Goal: Task Accomplishment & Management: Complete application form

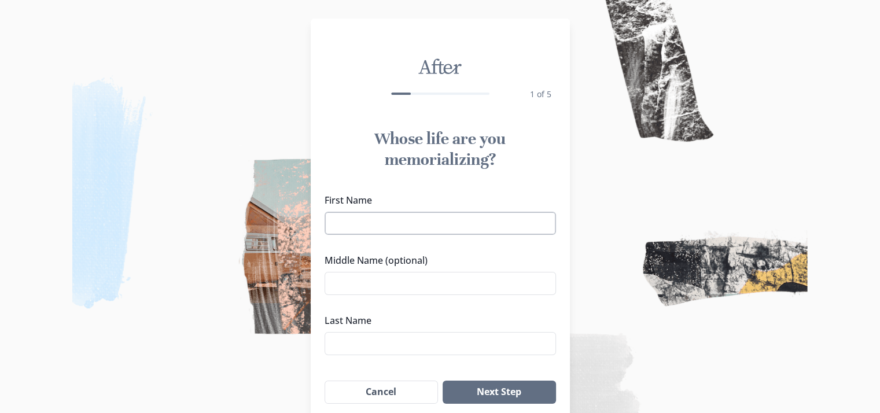
click at [514, 227] on input "First Name" at bounding box center [440, 223] width 231 height 23
type input "[PERSON_NAME]"
type input "H"
type input "Guy"
type input "[PERSON_NAME]"
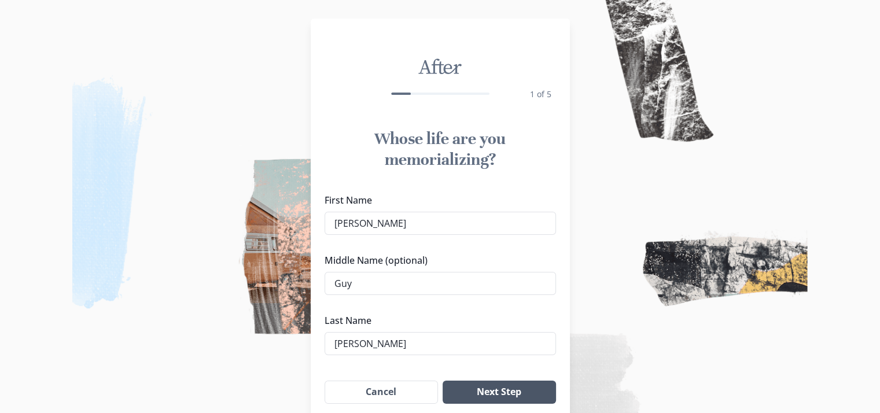
click at [462, 391] on button "Next Step" at bounding box center [499, 392] width 113 height 23
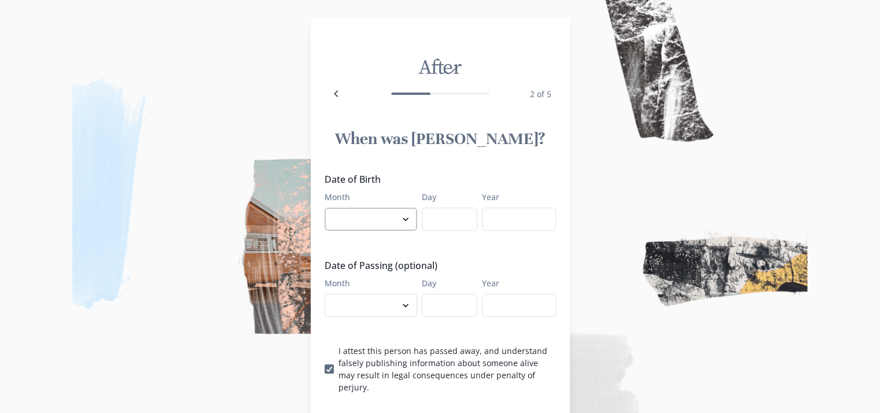
click at [388, 227] on select "January February March April May June July August September October November De…" at bounding box center [371, 219] width 93 height 23
select select "4"
click at [329, 208] on select "January February March April May June July August September October November De…" at bounding box center [371, 219] width 93 height 23
click at [450, 217] on input "Day" at bounding box center [450, 219] width 56 height 23
type input "27"
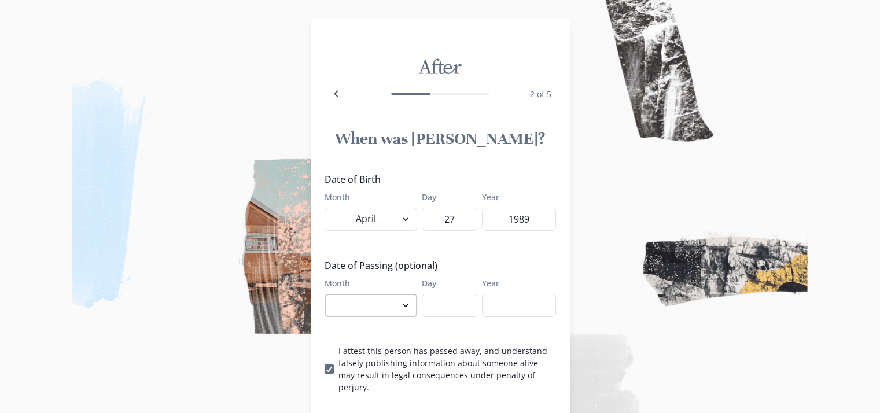
type input "1989"
click at [366, 304] on select "January February March April May June July August September October November De…" at bounding box center [371, 305] width 93 height 23
select select "8"
click at [329, 294] on select "January February March April May June July August September October November De…" at bounding box center [371, 305] width 93 height 23
click at [438, 302] on input "Day" at bounding box center [450, 305] width 56 height 23
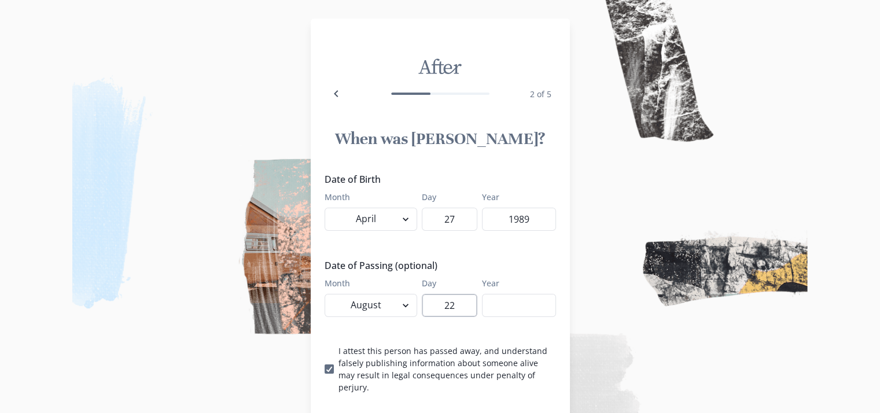
type input "22"
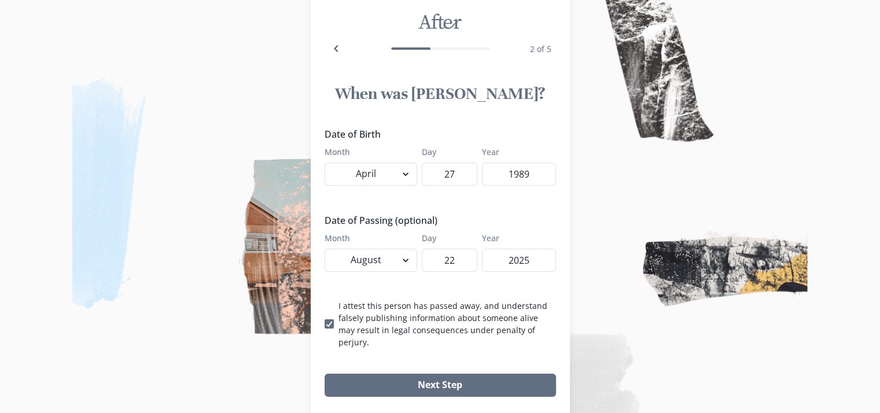
scroll to position [72, 0]
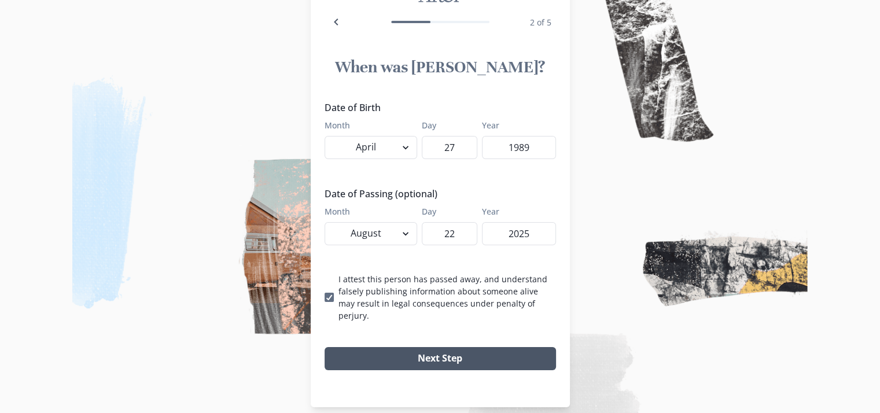
type input "2025"
click at [407, 347] on button "Next Step" at bounding box center [440, 358] width 231 height 23
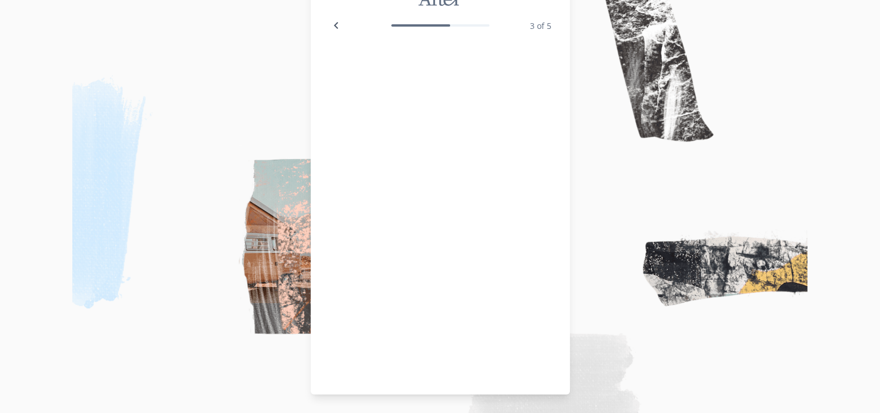
scroll to position [68, 0]
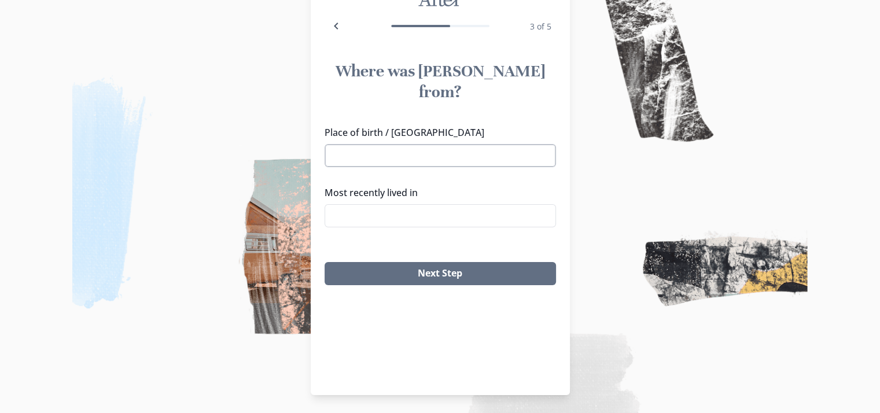
click at [380, 144] on input "Place of birth / [GEOGRAPHIC_DATA]" at bounding box center [440, 155] width 231 height 23
click at [340, 156] on div "[GEOGRAPHIC_DATA], [GEOGRAPHIC_DATA] [GEOGRAPHIC_DATA], [GEOGRAPHIC_DATA] [GEOG…" at bounding box center [444, 193] width 231 height 94
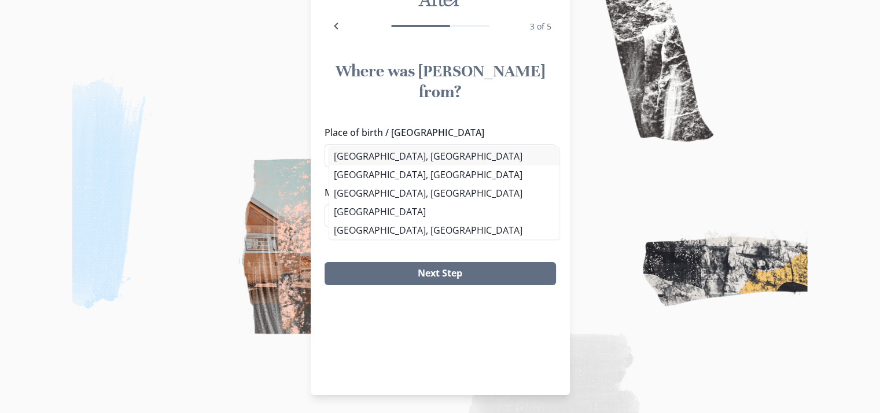
click at [366, 153] on li "[GEOGRAPHIC_DATA], [GEOGRAPHIC_DATA]" at bounding box center [444, 156] width 230 height 19
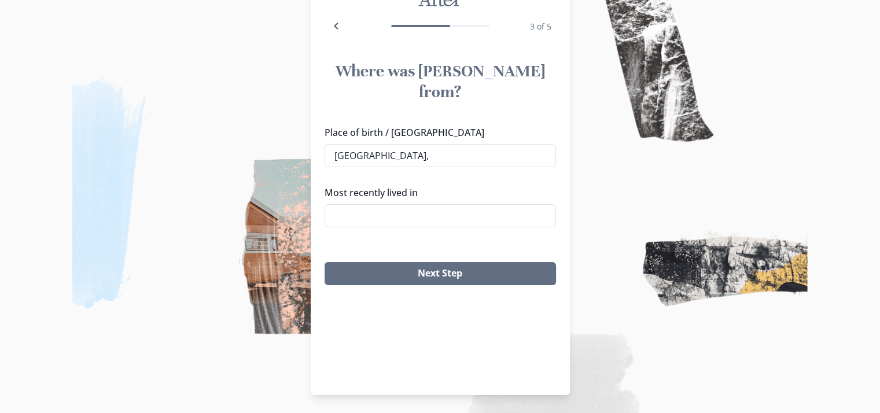
type input "[GEOGRAPHIC_DATA], [GEOGRAPHIC_DATA]"
click at [363, 204] on input "Most recently lived in" at bounding box center [440, 215] width 231 height 23
click at [352, 211] on li "Bolivar, [GEOGRAPHIC_DATA]" at bounding box center [444, 216] width 230 height 19
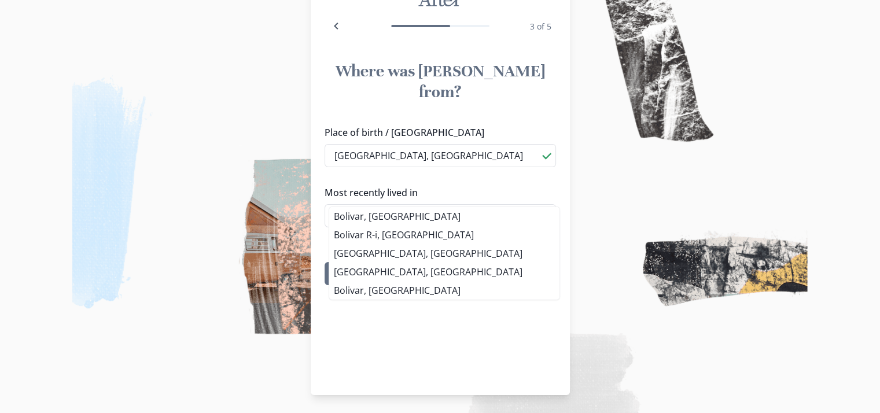
type input "Bolivar, [GEOGRAPHIC_DATA]"
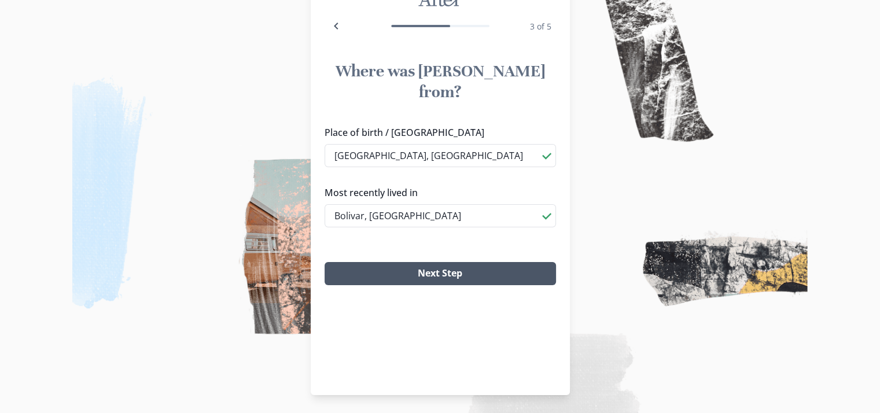
click at [397, 262] on button "Next Step" at bounding box center [440, 273] width 231 height 23
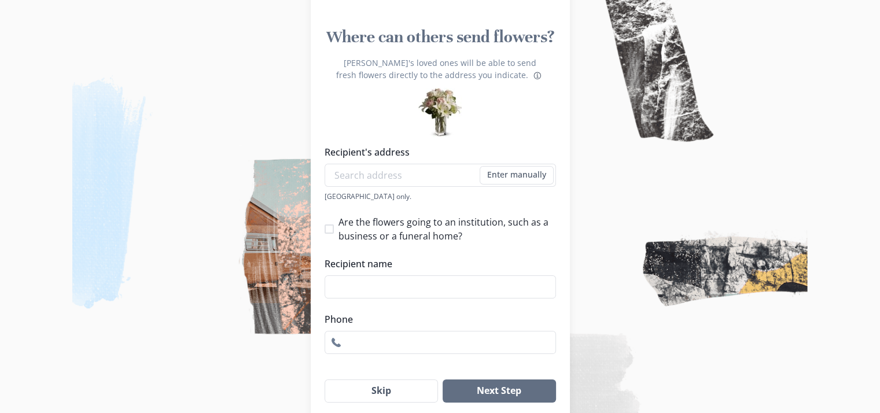
scroll to position [126, 0]
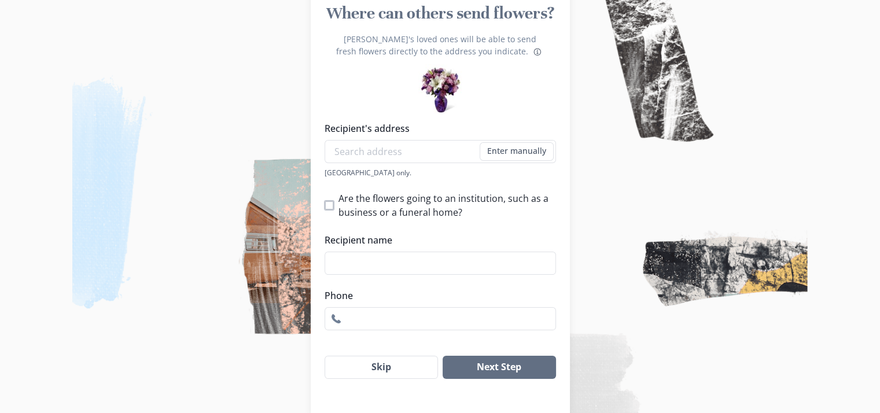
click at [334, 202] on span at bounding box center [329, 205] width 9 height 9
click at [325, 205] on input "Are the flowers going to an institution, such as a business or a funeral home?" at bounding box center [324, 205] width 1 height 1
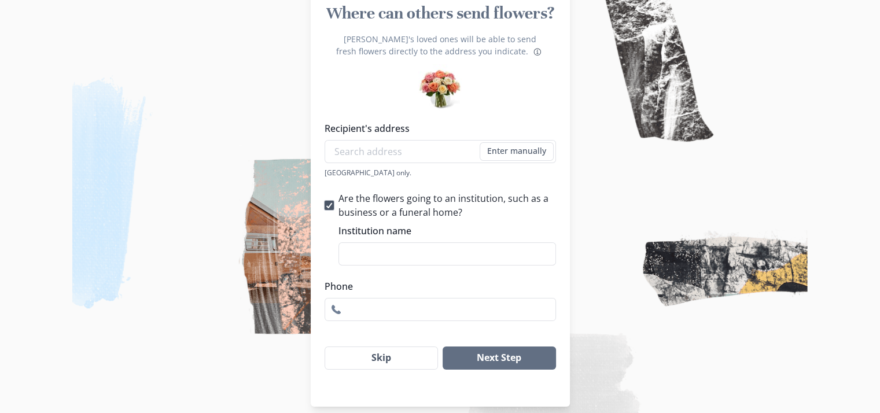
click at [333, 202] on icon at bounding box center [329, 205] width 7 height 6
click at [325, 205] on input "Are the flowers going to an institution, such as a business or a funeral home?" at bounding box center [324, 205] width 1 height 1
checkbox input "false"
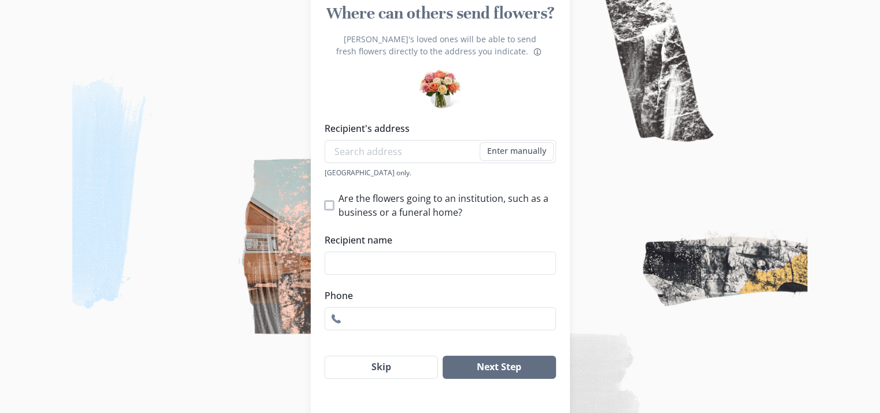
scroll to position [146, 0]
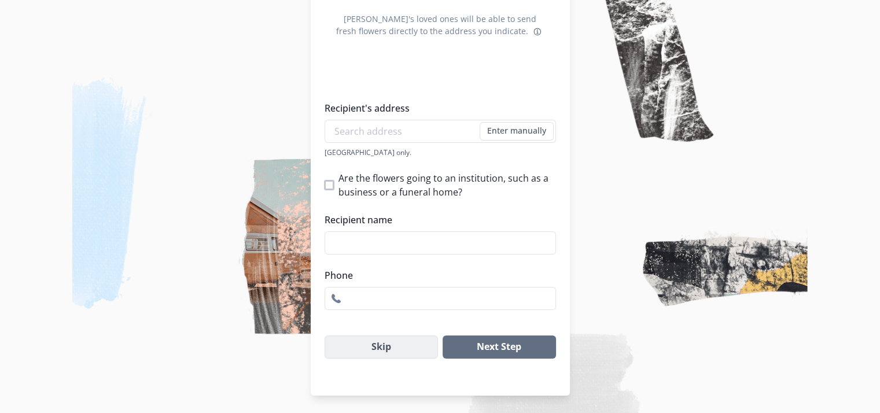
click at [369, 352] on button "Skip" at bounding box center [382, 347] width 114 height 23
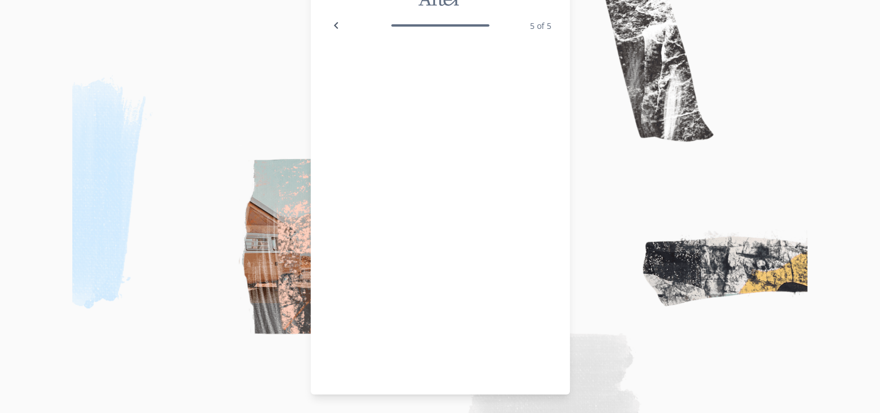
scroll to position [68, 0]
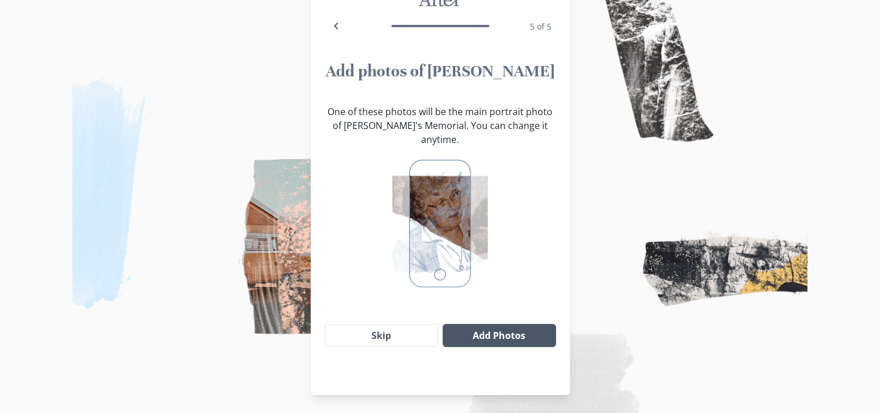
click at [460, 325] on button "Add Photos" at bounding box center [499, 335] width 113 height 23
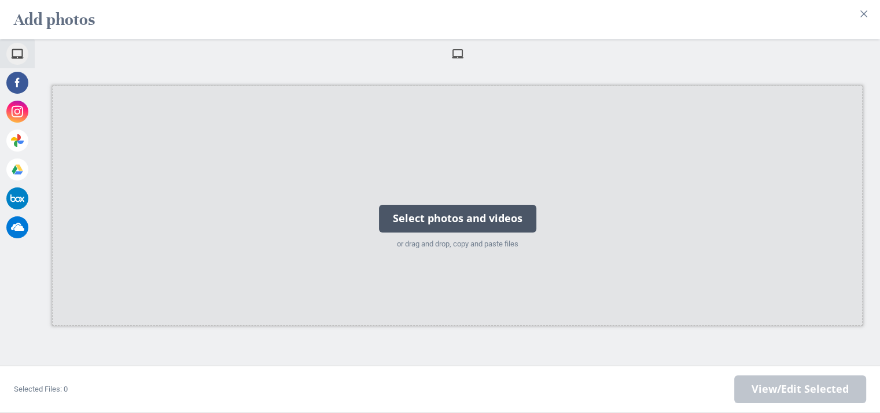
click at [461, 212] on div "Select photos and videos" at bounding box center [457, 219] width 157 height 28
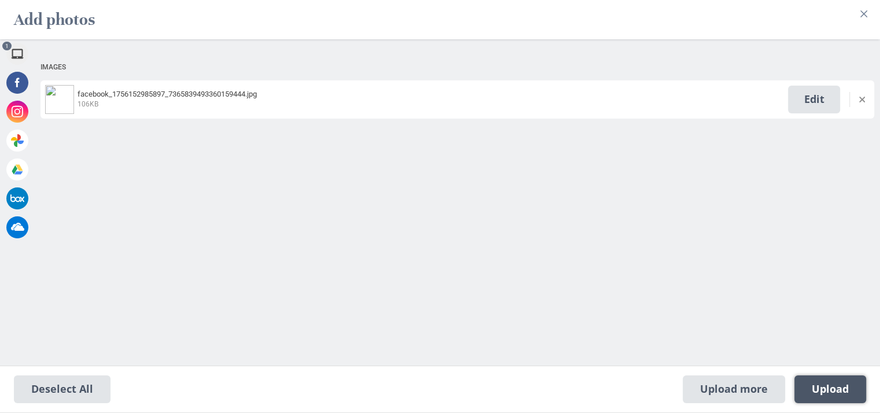
click at [829, 392] on span "Upload 1" at bounding box center [830, 389] width 37 height 13
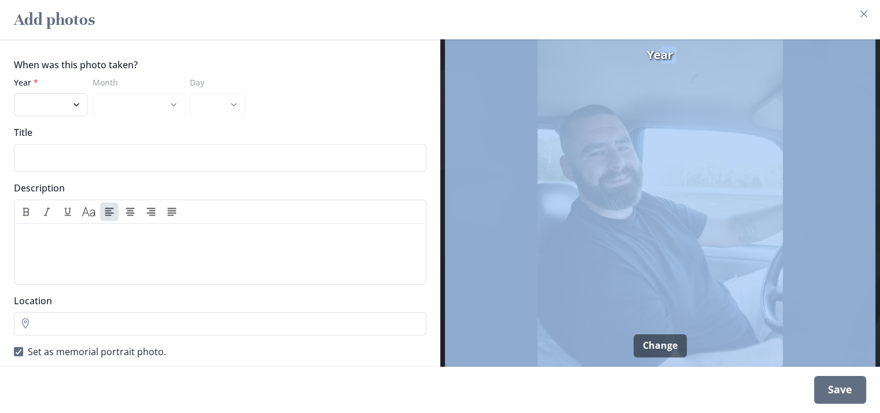
click at [660, 56] on div "Year Change" at bounding box center [660, 202] width 440 height 327
click at [658, 46] on span "Year" at bounding box center [660, 54] width 26 height 17
click at [712, 150] on img at bounding box center [660, 202] width 431 height 327
click at [840, 391] on div "Save" at bounding box center [840, 390] width 52 height 28
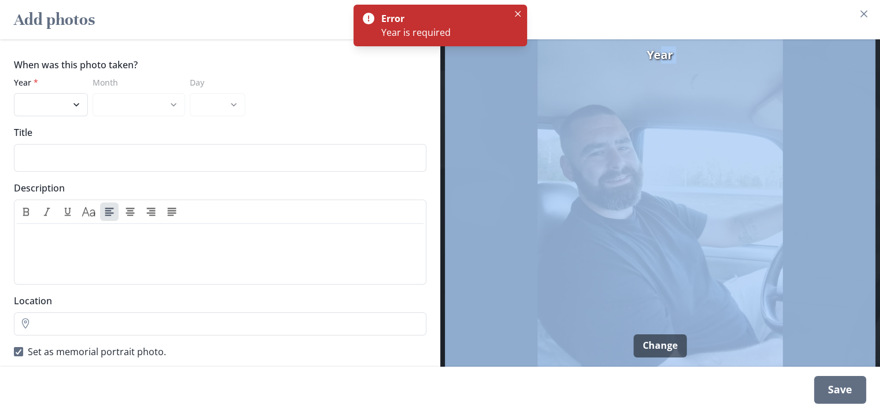
click at [451, 123] on img at bounding box center [660, 202] width 431 height 327
click at [671, 52] on span "Year" at bounding box center [660, 54] width 26 height 17
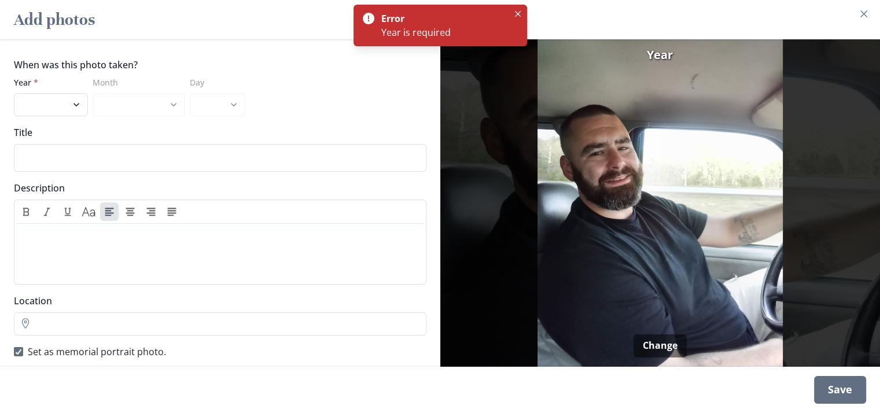
click at [655, 46] on span "Year" at bounding box center [660, 54] width 26 height 17
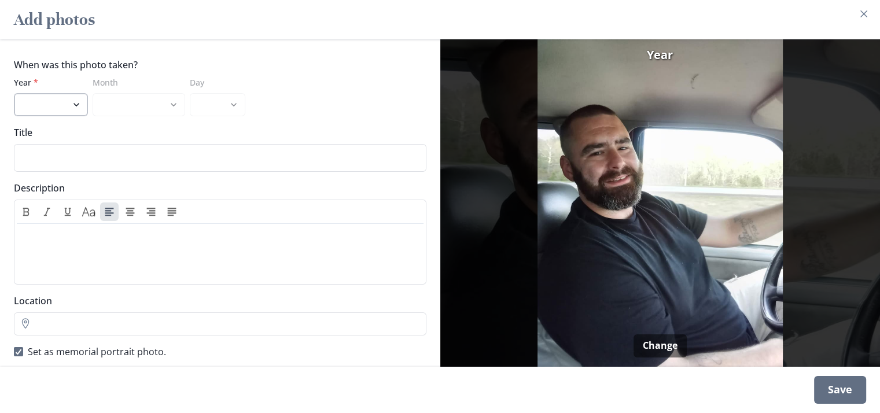
click at [45, 95] on select "2025 2024 2023 2022 2021 2020 2019 2018 2017 2016 2015 2014 2013 2012 2011 2010…" at bounding box center [51, 104] width 74 height 23
select select "2025"
click at [14, 93] on select "2025 2024 2023 2022 2021 2020 2019 2018 2017 2016 2015 2014 2013 2012 2011 2010…" at bounding box center [51, 104] width 74 height 23
click at [175, 93] on select "January February March April May June July August" at bounding box center [139, 104] width 93 height 23
select select "8"
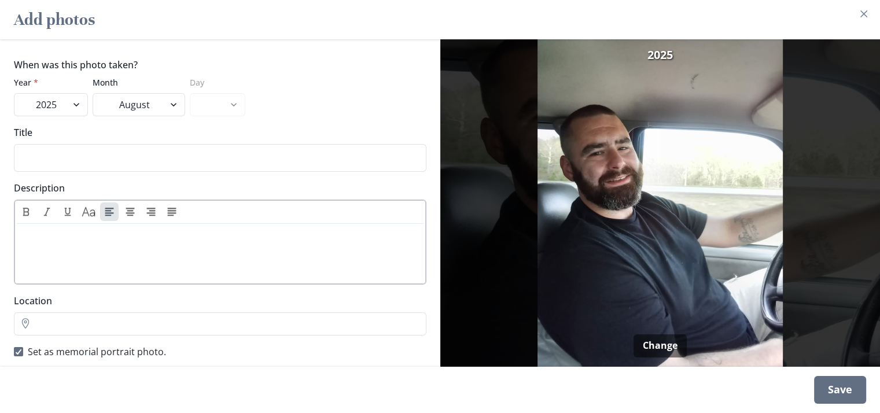
click at [93, 93] on select "January February March April May June July August" at bounding box center [139, 104] width 93 height 23
click at [213, 93] on select "1 2 3 4 5 6 7 8 9 10 11 12 13 14 15 16 17 18 19 20 21" at bounding box center [218, 104] width 56 height 23
select select "1"
click at [190, 93] on select "1 2 3 4 5 6 7 8 9 10 11 12 13 14 15 16 17 18 19 20 21" at bounding box center [218, 104] width 56 height 23
click at [89, 151] on input "Title" at bounding box center [220, 158] width 412 height 28
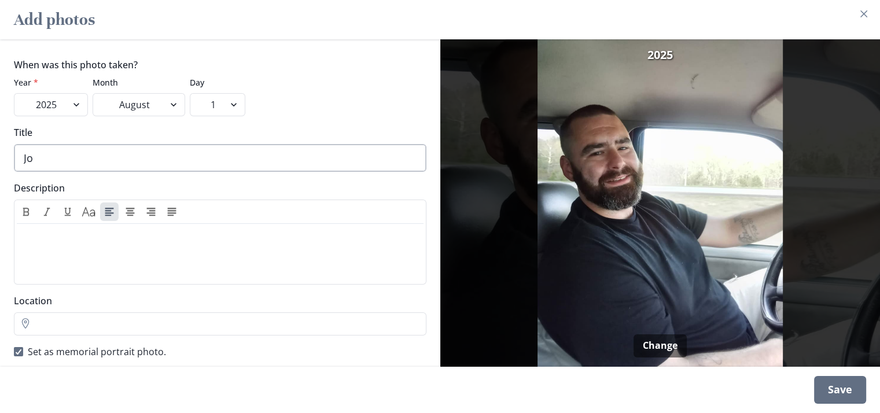
type input "J"
type input "[PERSON_NAME] [PERSON_NAME] Jr."
click at [53, 229] on p at bounding box center [219, 236] width 397 height 14
click at [846, 387] on div "Save" at bounding box center [840, 390] width 52 height 28
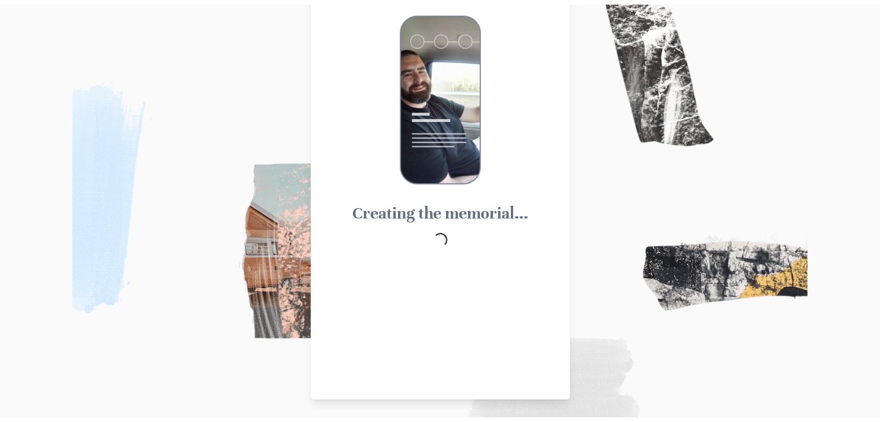
scroll to position [0, 0]
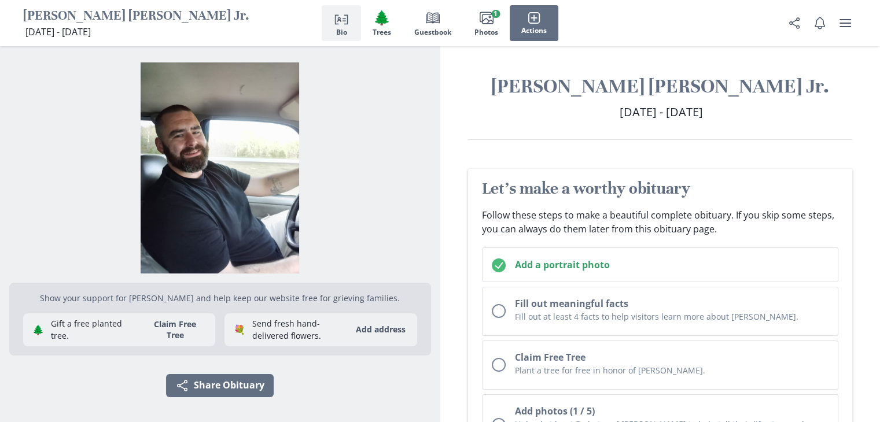
click at [341, 20] on icon "Person profile" at bounding box center [341, 18] width 14 height 14
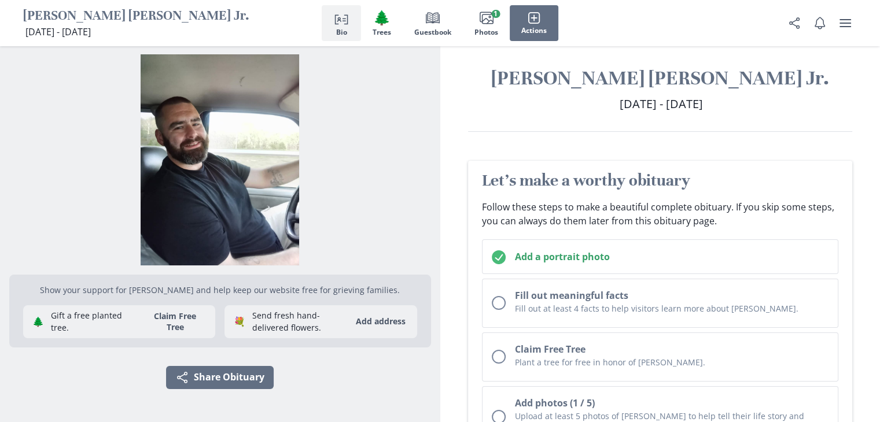
scroll to position [9, 0]
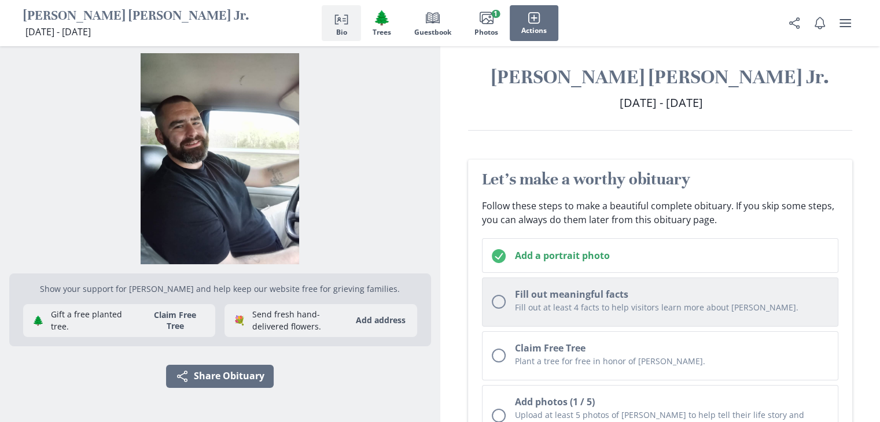
click at [505, 305] on button "Fill out meaningful facts Fill out at least 4 facts to help visitors learn more…" at bounding box center [660, 302] width 357 height 49
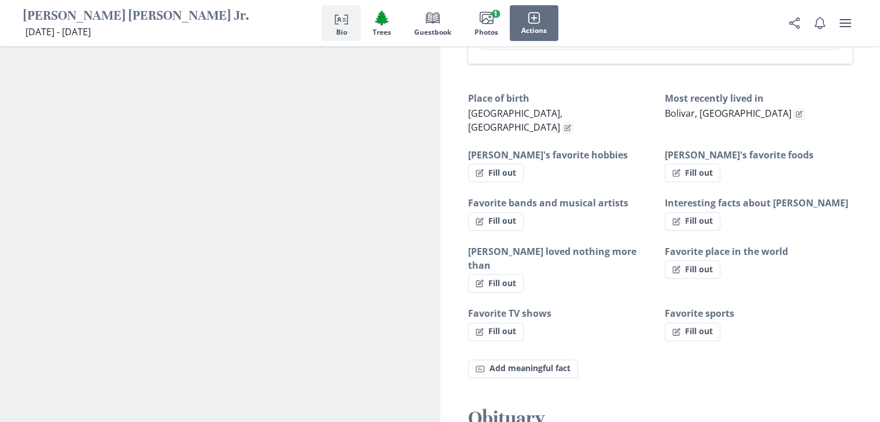
scroll to position [700, 0]
click at [495, 163] on button "Fill out" at bounding box center [496, 172] width 56 height 19
select select "[PERSON_NAME]'s favorite hobbies"
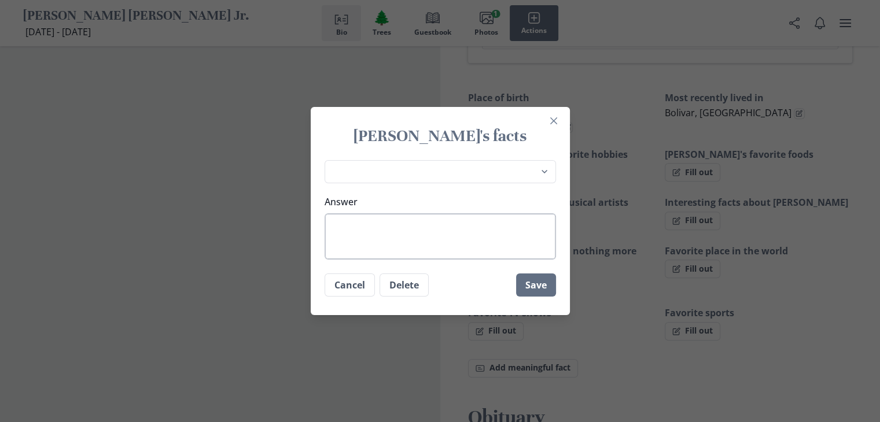
click at [434, 234] on textarea "Answer" at bounding box center [440, 236] width 231 height 46
type textarea "C"
type textarea "x"
type textarea "Co"
type textarea "x"
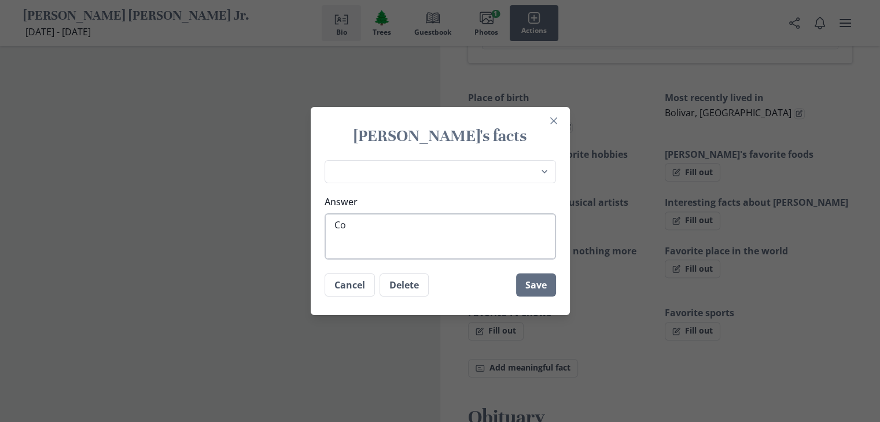
type textarea "Coo"
type textarea "x"
type textarea "Cook"
type textarea "x"
type textarea "Cooki"
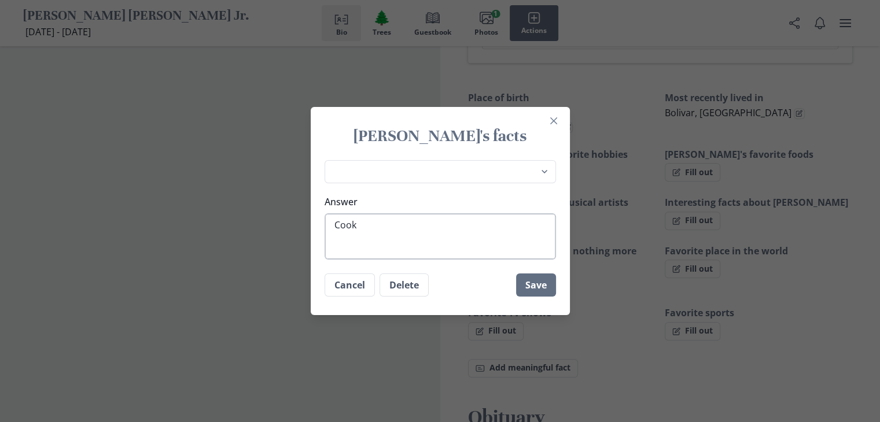
type textarea "x"
type textarea "Cookin"
type textarea "x"
type textarea "Cooking"
type textarea "x"
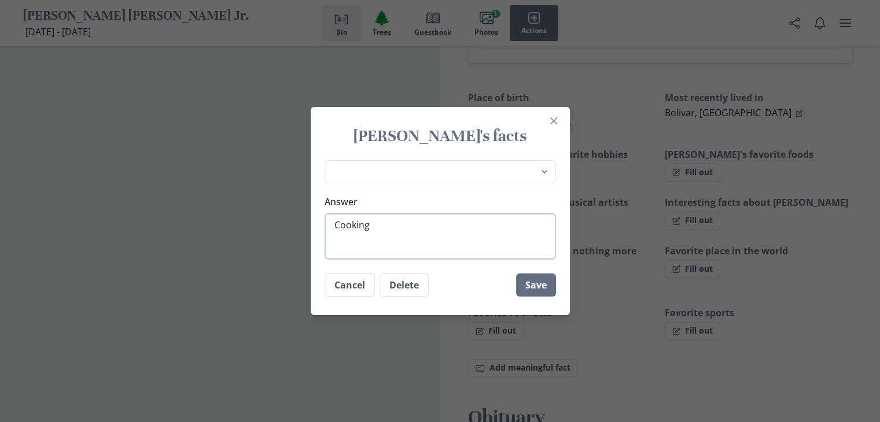
type textarea "Cooking,"
type textarea "x"
type textarea "Cooking,"
type textarea "x"
type textarea "Cooking, S"
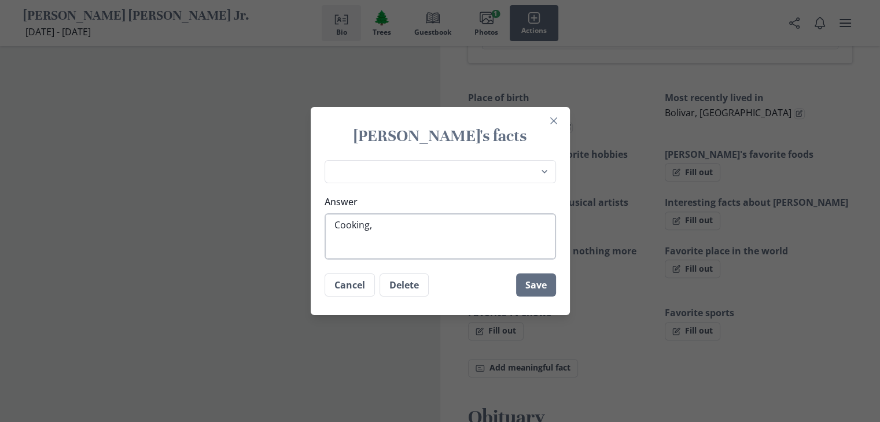
type textarea "x"
type textarea "Cooking,"
type textarea "x"
type textarea "Cooking, s"
type textarea "x"
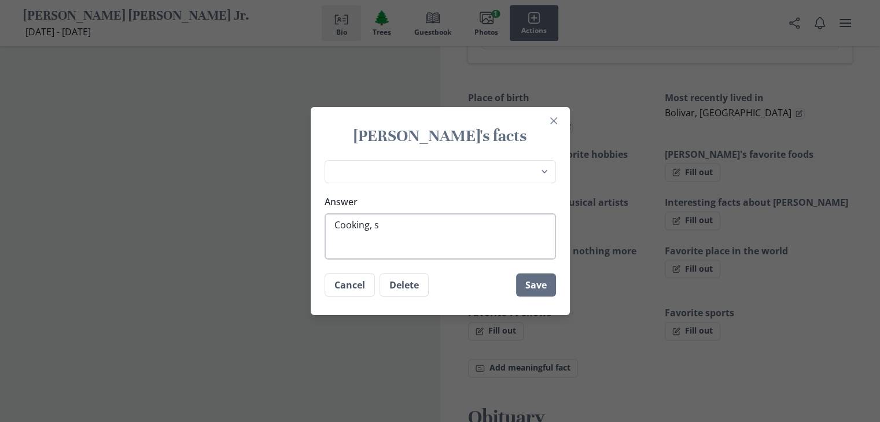
type textarea "Cooking, [GEOGRAPHIC_DATA]"
type textarea "x"
type textarea "Cooking, spe"
type textarea "x"
type textarea "Cooking, sped"
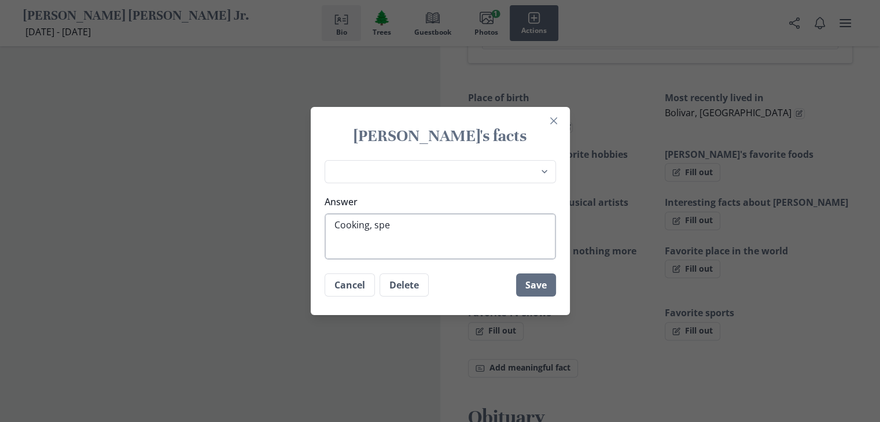
type textarea "x"
type textarea "Cooking, spe"
type textarea "x"
type textarea "Cooking, spen"
type textarea "x"
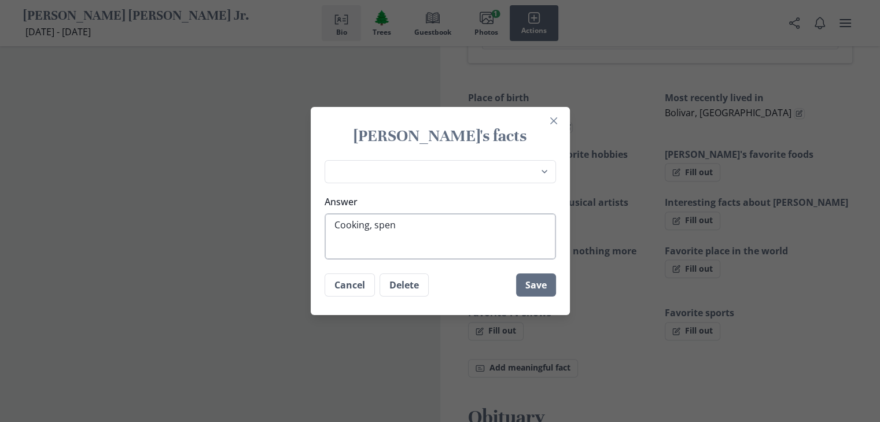
type textarea "Cooking, spend"
type textarea "x"
type textarea "Cooking, spendi"
type textarea "x"
type textarea "Cooking, spendig"
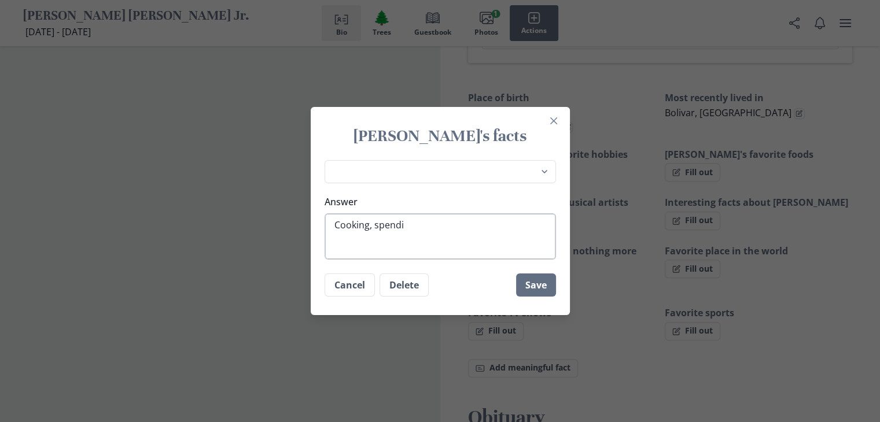
type textarea "x"
type textarea "Cooking, spendi"
type textarea "x"
type textarea "Cooking, spendin"
type textarea "x"
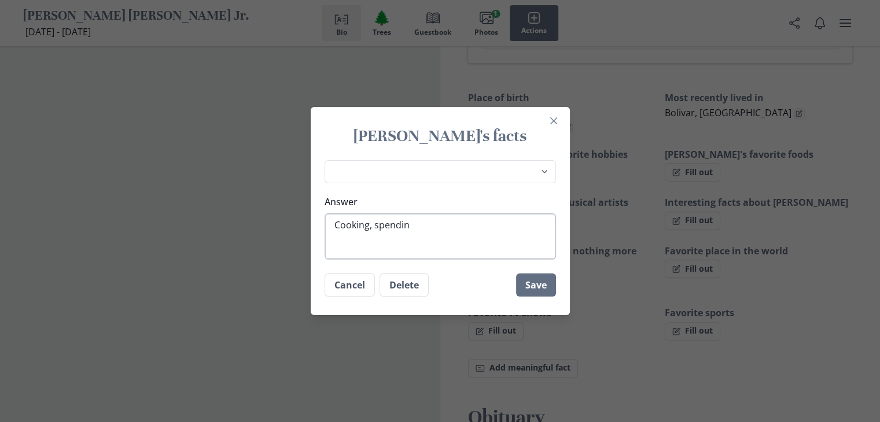
type textarea "Cooking, spending"
type textarea "x"
type textarea "Cooking, spending"
type textarea "x"
type textarea "Cooking, spending t"
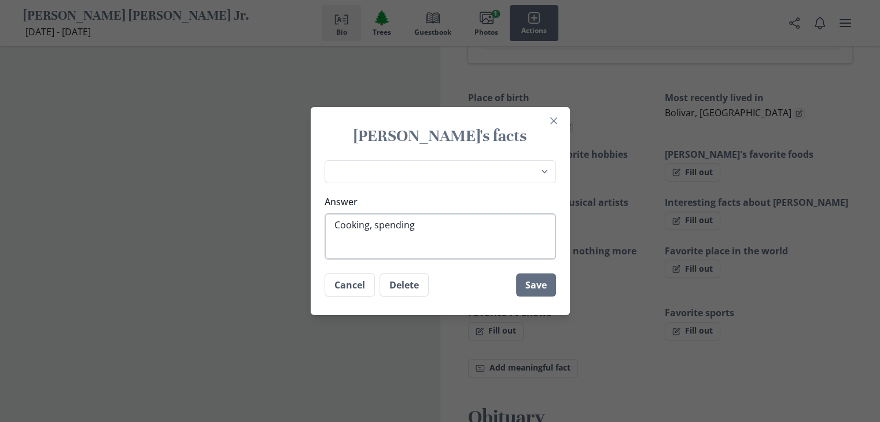
type textarea "x"
type textarea "Cooking, spending ti"
type textarea "x"
type textarea "Cooking, spending [PERSON_NAME]"
type textarea "x"
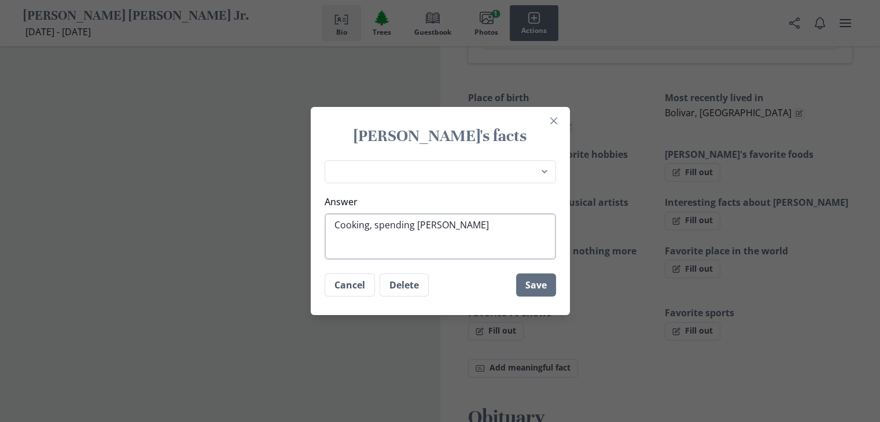
type textarea "Cooking, spending time"
type textarea "x"
type textarea "Cooking, spending time"
type textarea "x"
type textarea "Cooking, spending time w"
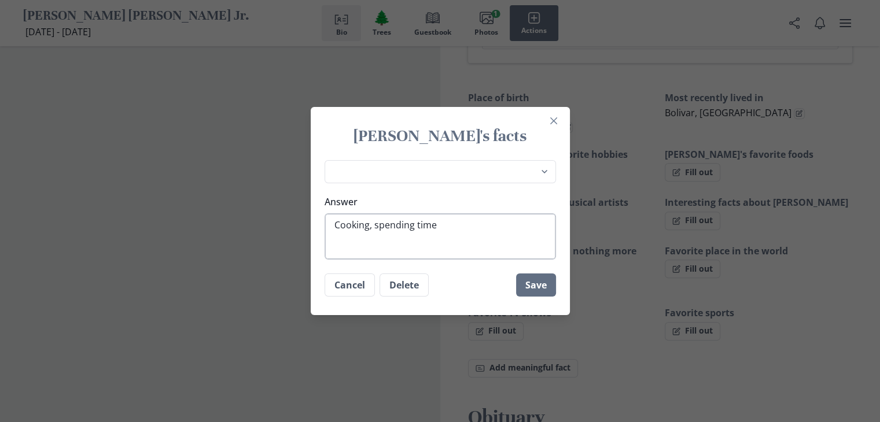
type textarea "x"
type textarea "Cooking, spending time wi"
type textarea "x"
type textarea "Cooking, spending time wit"
type textarea "x"
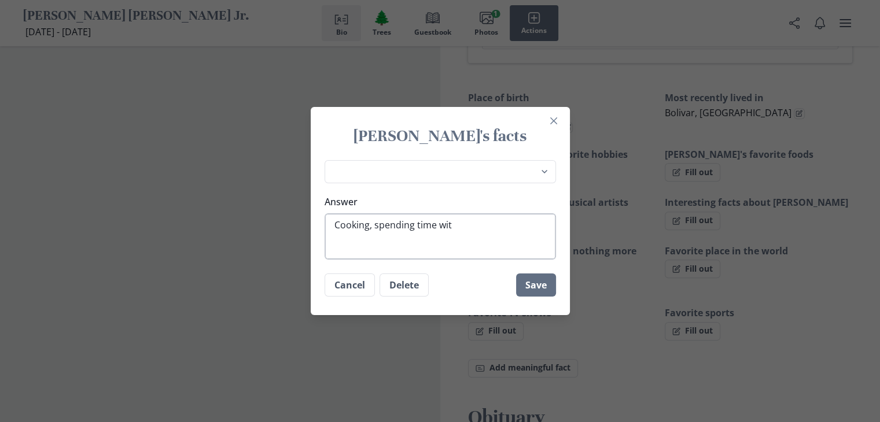
type textarea "Cooking, spending time with"
type textarea "x"
type textarea "Cooking, spending time with"
type textarea "x"
type textarea "Cooking, spending time with h"
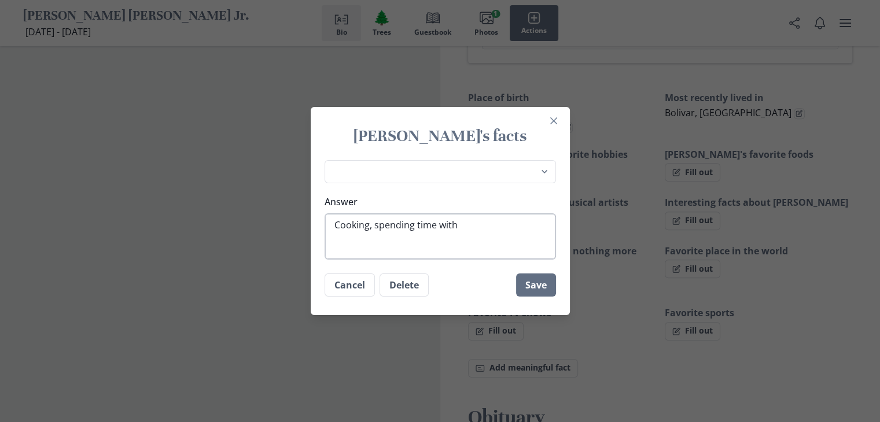
type textarea "x"
type textarea "Cooking, spending time with hi"
type textarea "x"
type textarea "Cooking, spending time with his"
type textarea "x"
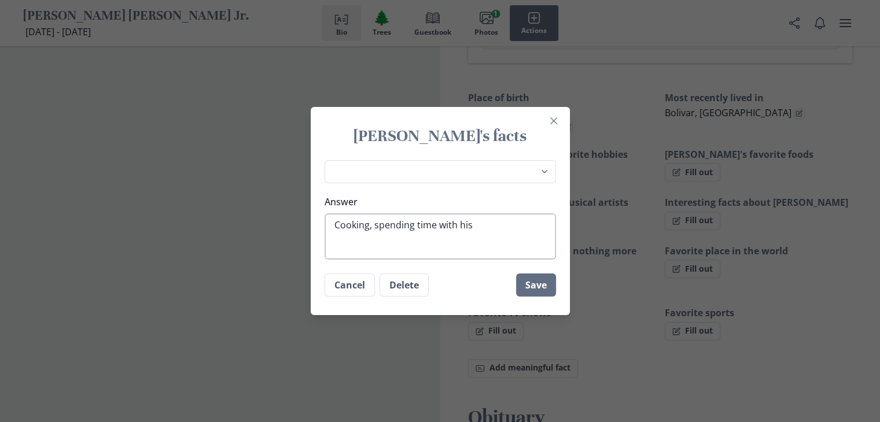
type textarea "Cooking, spending time with his"
type textarea "x"
type textarea "Cooking, spending time with his f"
type textarea "x"
type textarea "Cooking, spending time with his fa"
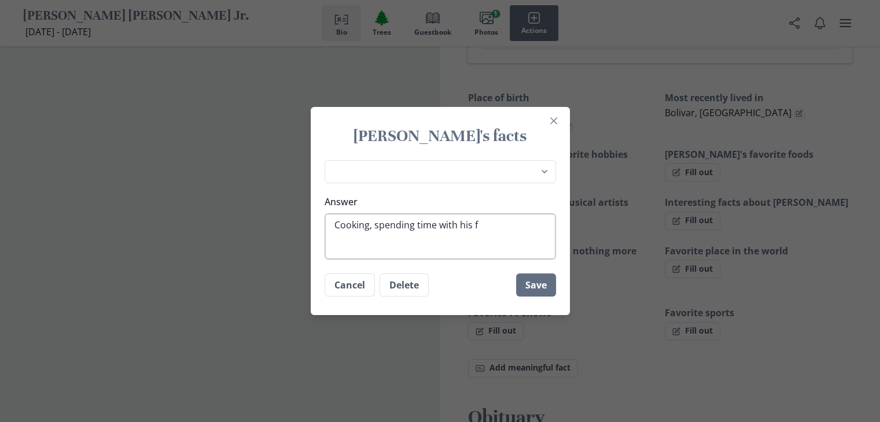
type textarea "x"
type textarea "Cooking, spending time with his fam"
type textarea "x"
type textarea "Cooking, spending time with his fami"
type textarea "x"
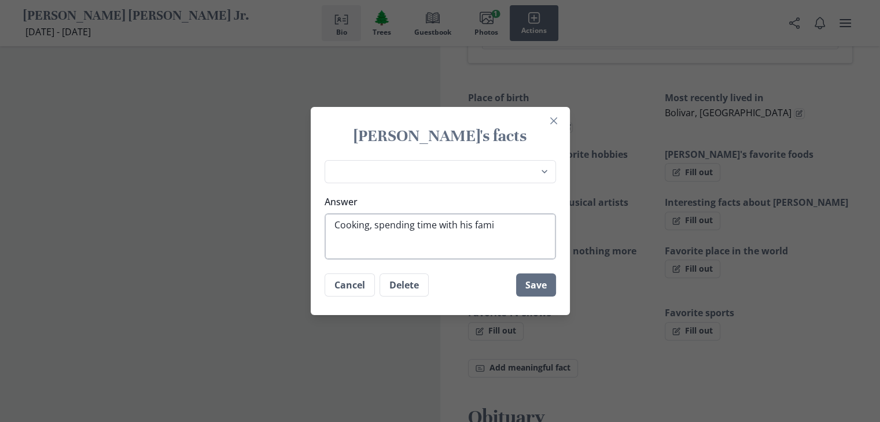
type textarea "Cooking, spending time with his famil"
type textarea "x"
type textarea "Cooking, spending time with his family"
type textarea "x"
type textarea "Cooking, spending time with his family,"
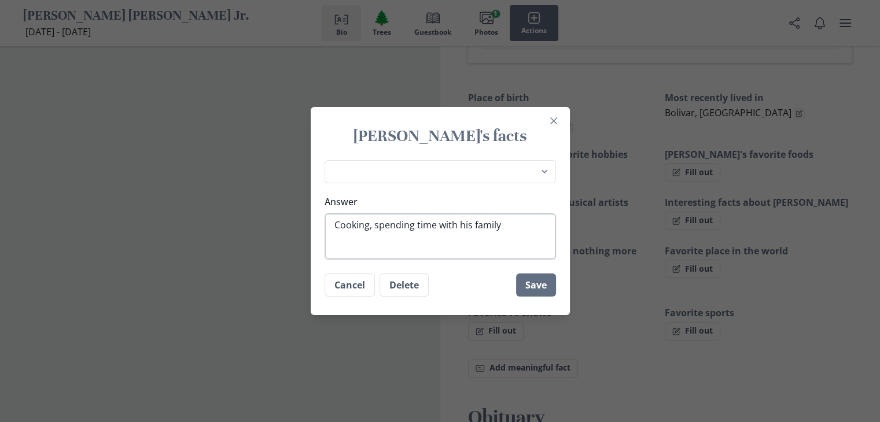
type textarea "x"
type textarea "Cooking, spending time with his family,"
type textarea "x"
type textarea "Cooking, spending time with his family, c"
type textarea "x"
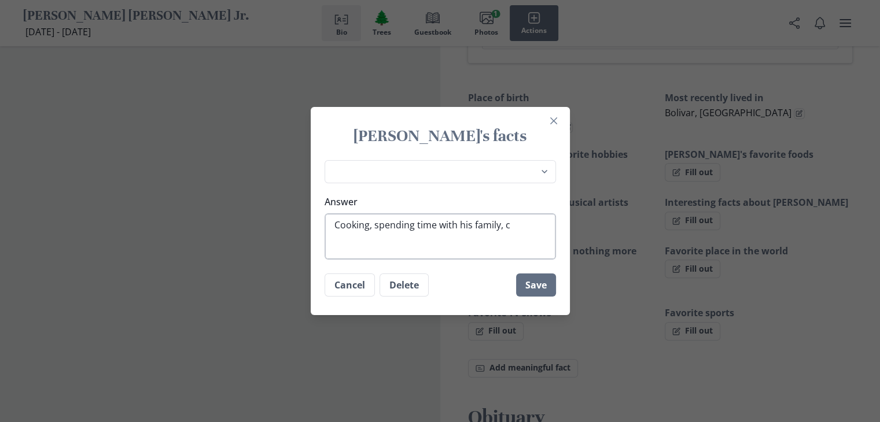
type textarea "Cooking, spending time with his family, ch"
type textarea "x"
type textarea "Cooking, spending time with his family, chi"
type textarea "x"
type textarea "Cooking, spending time with his family, chil"
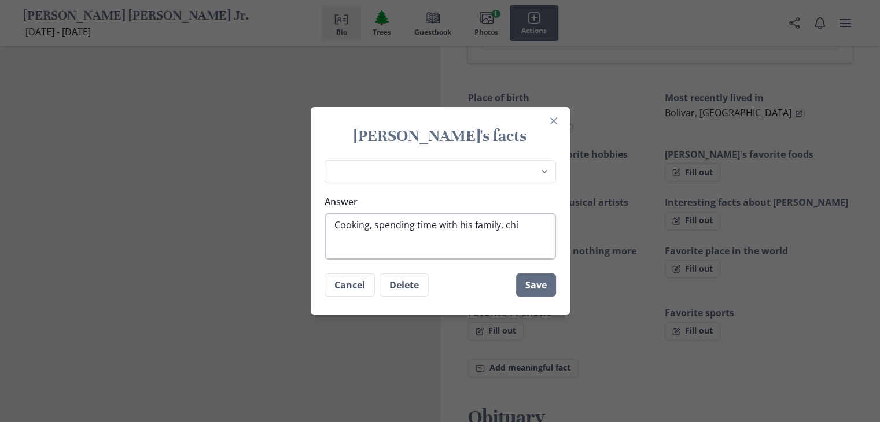
type textarea "x"
type textarea "Cooking, spending time with his family, child"
type textarea "x"
type textarea "Cooking, spending time with his family, childr"
type textarea "x"
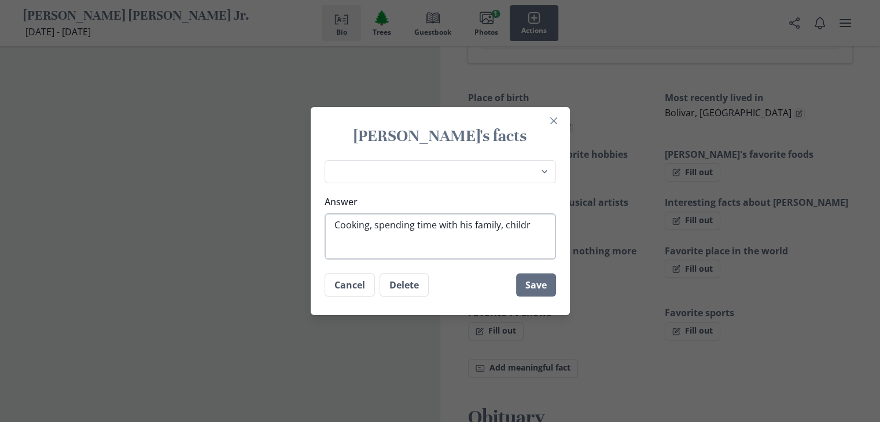
type textarea "Cooking, spending time with his family, childre"
type textarea "x"
type textarea "Cooking, spending time with his family, children"
type textarea "x"
type textarea "Cooking, spending time with his family, children"
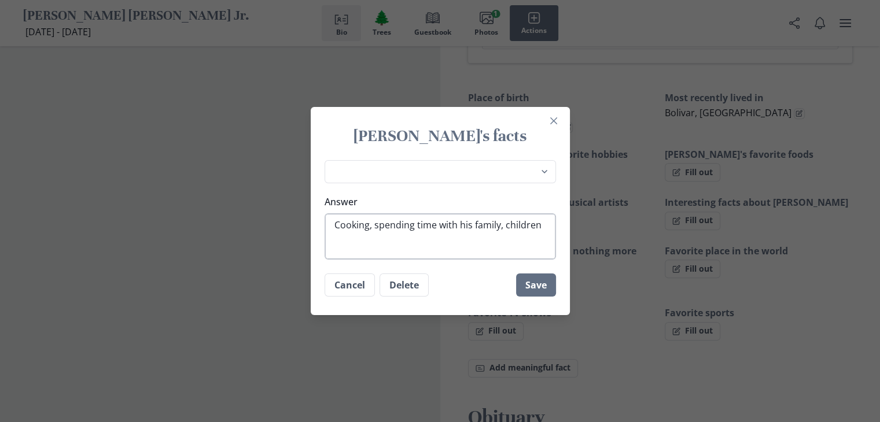
type textarea "x"
type textarea "Cooking, spending time with his family, children a"
type textarea "x"
type textarea "Cooking, spending time with his family, children an"
type textarea "x"
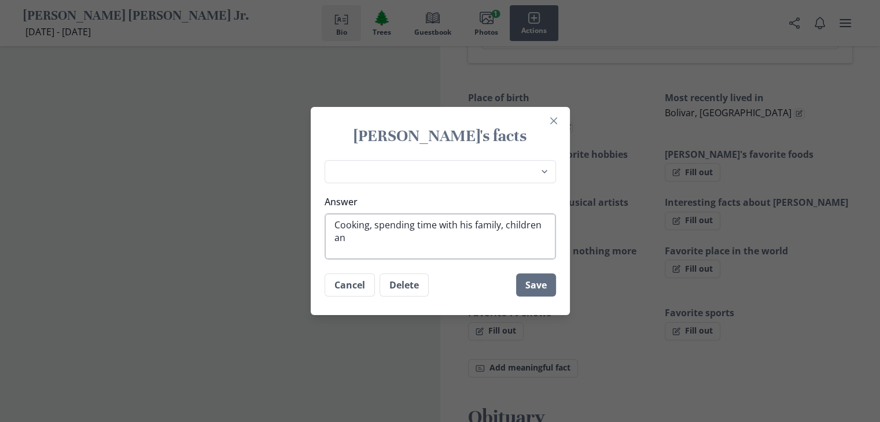
type textarea "Cooking, spending time with his family, children and"
type textarea "x"
type textarea "Cooking, spending time with his family, children and"
type textarea "x"
type textarea "Cooking, spending time with his family, children and f"
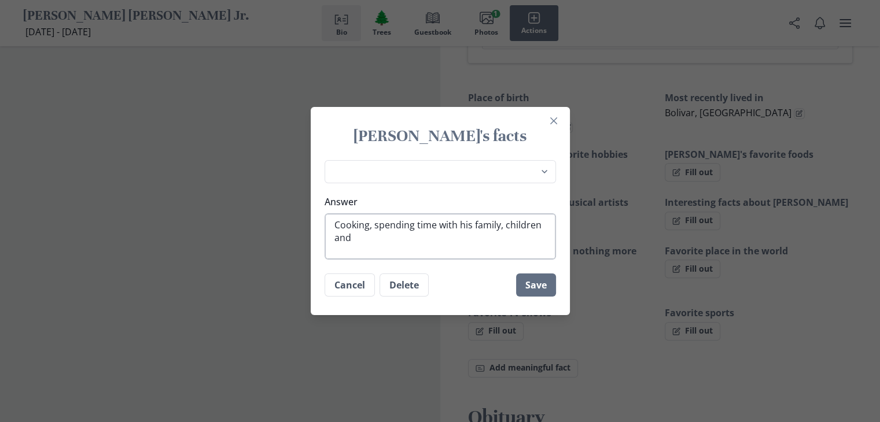
type textarea "x"
type textarea "Cooking, spending time with his family, children and fr"
type textarea "x"
type textarea "Cooking, spending time with his family, children and fri"
type textarea "x"
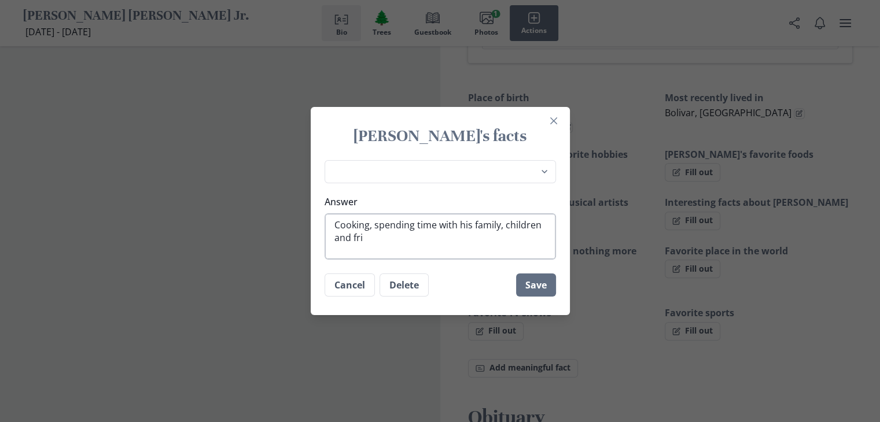
type textarea "Cooking, spending time with his family, children and frie"
type textarea "x"
type textarea "Cooking, spending time with his family, children and [PERSON_NAME]"
type textarea "x"
type textarea "Cooking, spending time with his family, children and friend"
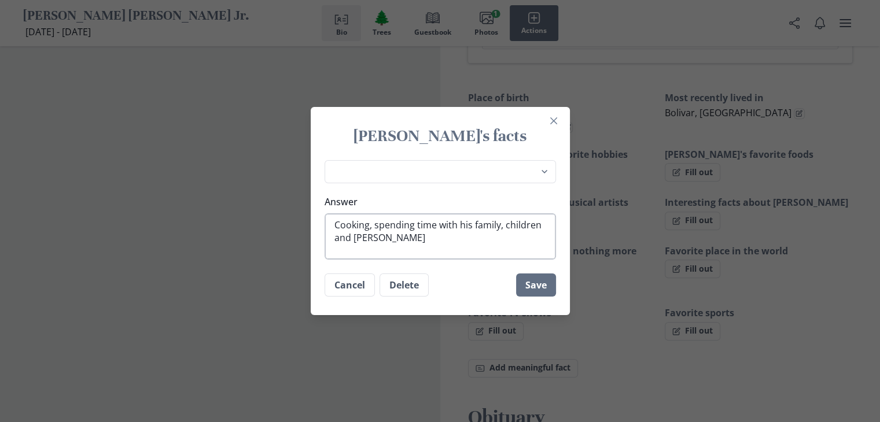
type textarea "x"
type textarea "Cooking, spending time with his family, children and friends"
type textarea "x"
type textarea "Cooking, spending time with his family, children and friends,"
type textarea "x"
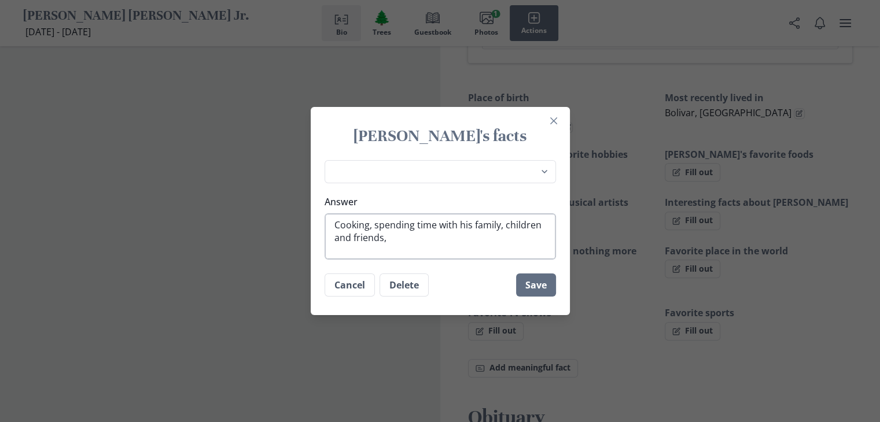
type textarea "Cooking, spending time with his family, children and friends,"
type textarea "x"
type textarea "Cooking, spending time with his family, children and friends, g"
type textarea "x"
type textarea "Cooking, spending time with his family, children and friends, [GEOGRAPHIC_DATA]"
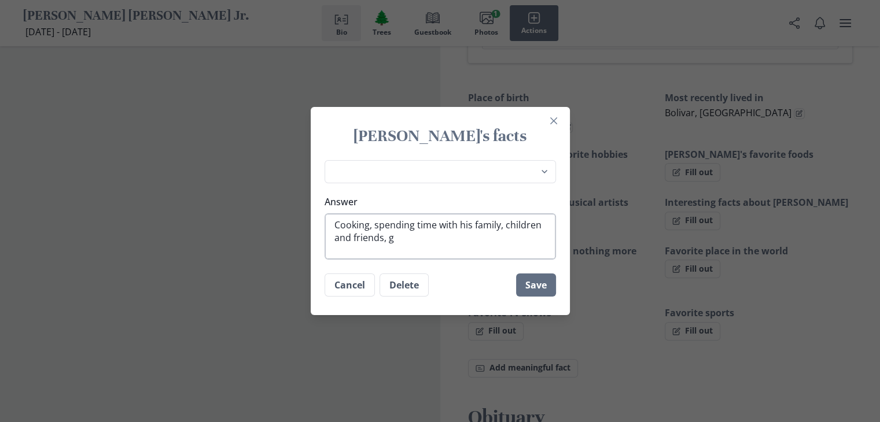
type textarea "x"
type textarea "Cooking, spending time with his family, children and friends, gam"
type textarea "x"
type textarea "Cooking, spending time with his family, children and friends, game"
type textarea "x"
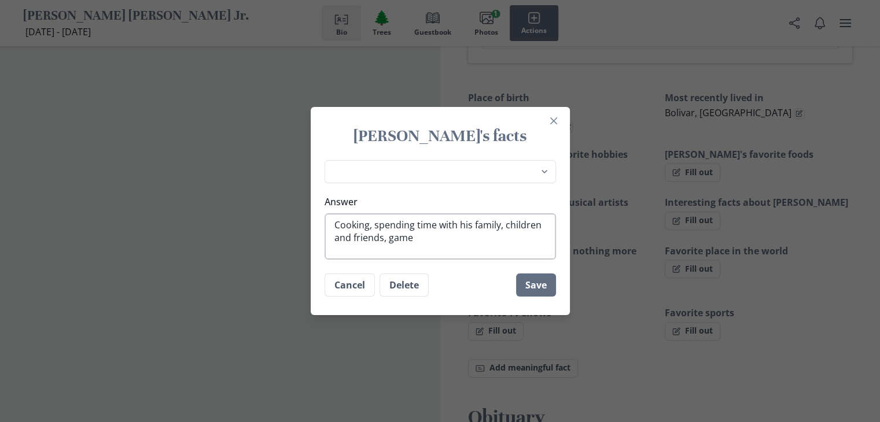
type textarea "Cooking, spending time with his family, children and friends, games"
type textarea "x"
type textarea "Cooking, spending time with his family, children and friends, games,"
type textarea "x"
type textarea "Cooking, spending time with his family, children and friends, games,"
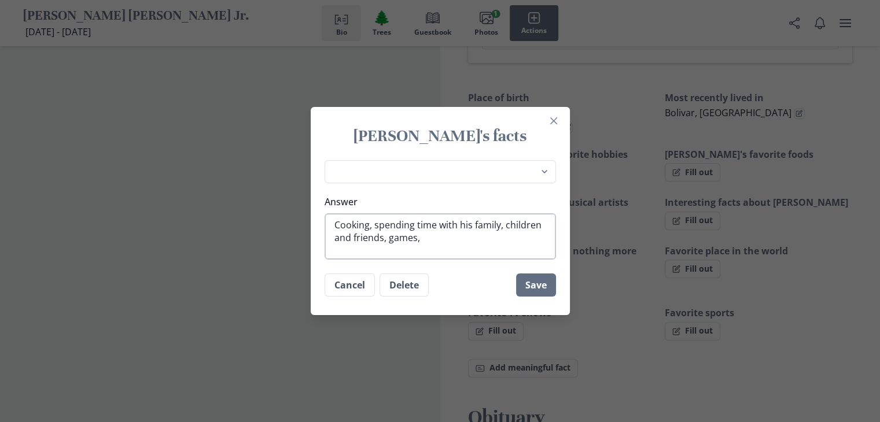
type textarea "x"
type textarea "Cooking, spending time with his family, children and friends, games, m"
type textarea "x"
type textarea "Cooking, spending time with his family, children and friends, games, mo"
type textarea "x"
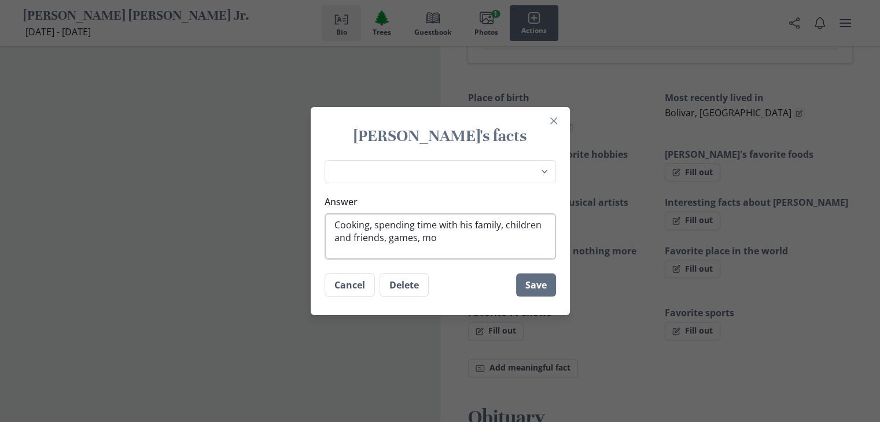
type textarea "Cooking, spending time with his family, children and friends, games, mov"
type textarea "x"
type textarea "Cooking, spending time with his family, children and friends, games, [PERSON_NA…"
type textarea "x"
type textarea "Cooking, spending time with his family, children and friends, games, movie"
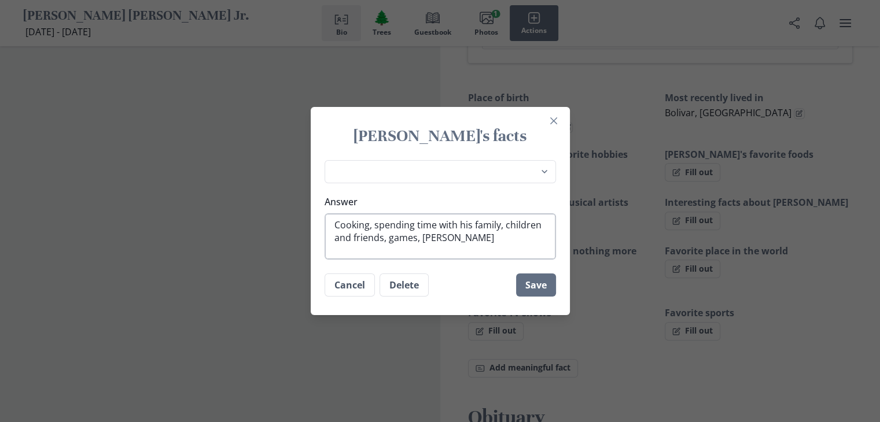
type textarea "x"
type textarea "Cooking, spending time with his family, children and friends, games, movies"
type textarea "x"
type textarea "Cooking, spending time with his family, children and friends, games, movies,"
type textarea "x"
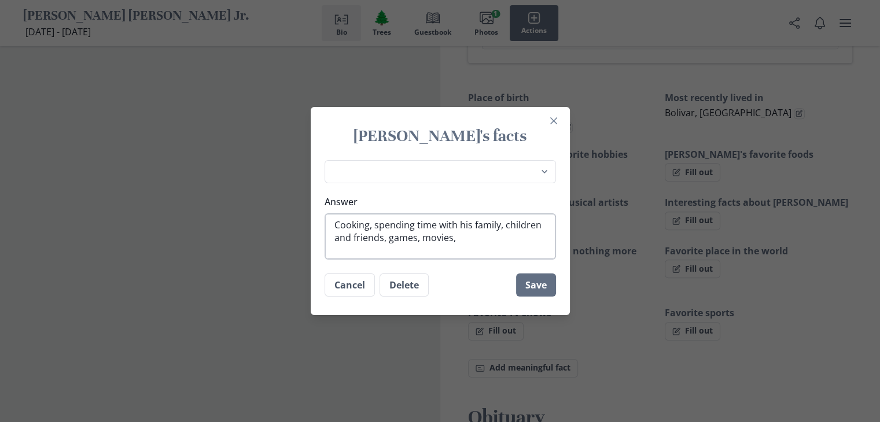
type textarea "Cooking, spending time with his family, children and friends, games, movies,"
type textarea "x"
type textarea "Cooking, spending time with his family, children and friends, games, movies, b"
type textarea "x"
type textarea "Cooking, spending time with his family, children and friends, games, movies, bo"
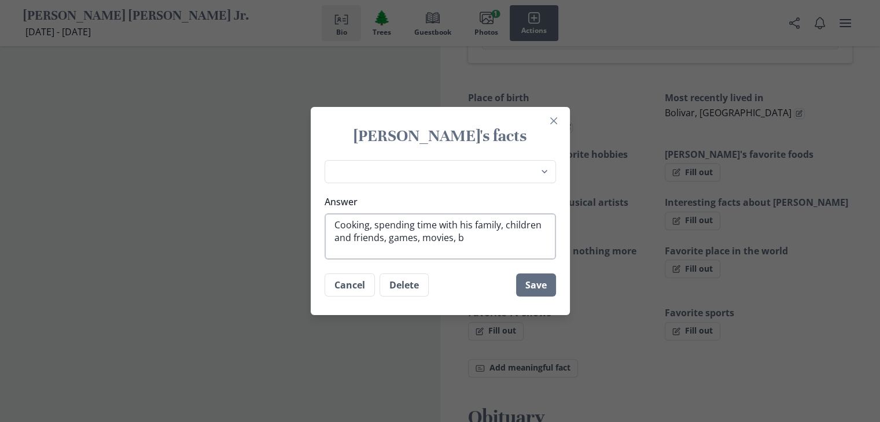
type textarea "x"
type textarea "Cooking, spending time with his family, children and friends, games, movies, bon"
type textarea "x"
click at [542, 282] on button "Save" at bounding box center [536, 285] width 40 height 23
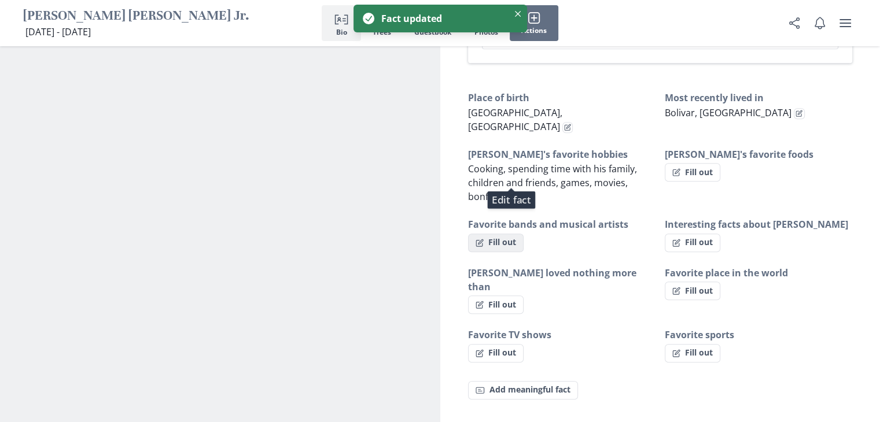
click at [507, 234] on button "Fill out" at bounding box center [496, 243] width 56 height 19
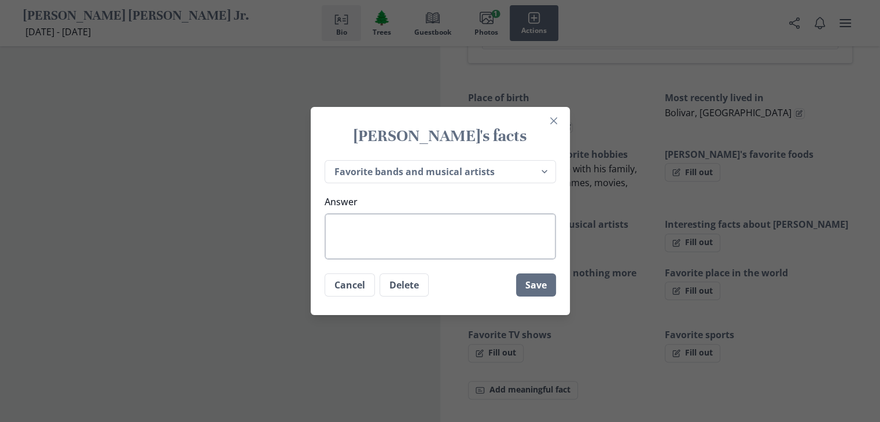
click at [461, 228] on textarea "Answer" at bounding box center [440, 236] width 231 height 46
click at [419, 273] on footer "Cancel Delete Save" at bounding box center [440, 285] width 259 height 42
click at [412, 287] on button "Delete" at bounding box center [404, 285] width 49 height 23
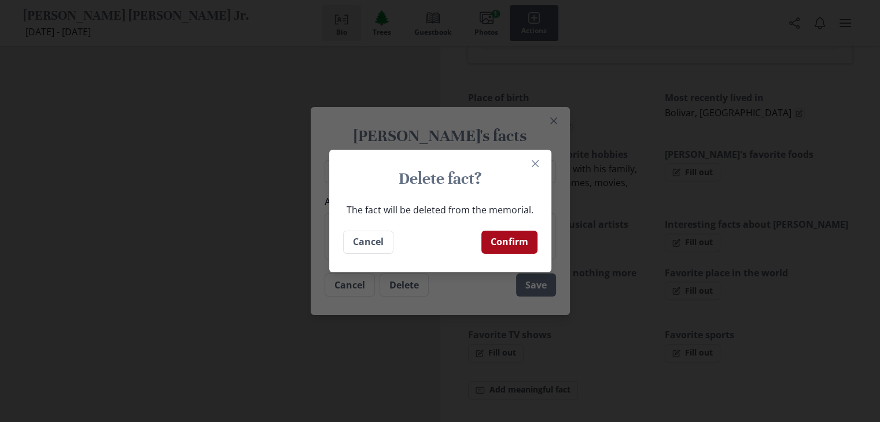
click at [502, 248] on button "Confirm" at bounding box center [509, 242] width 56 height 23
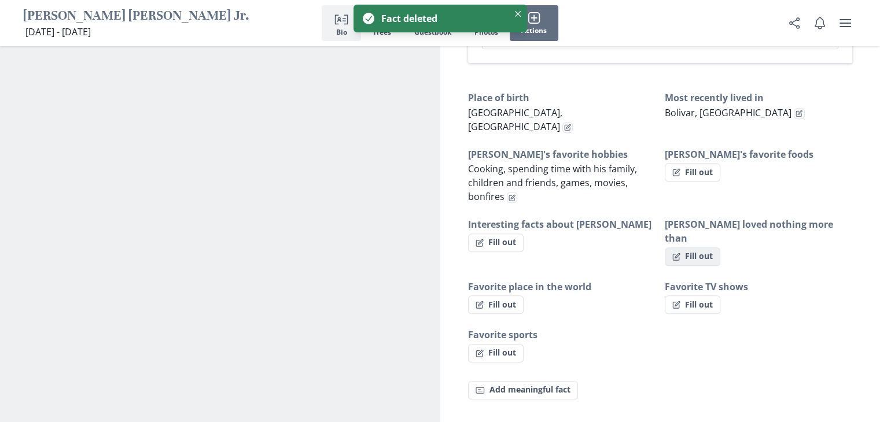
click at [700, 248] on button "Fill out" at bounding box center [693, 257] width 56 height 19
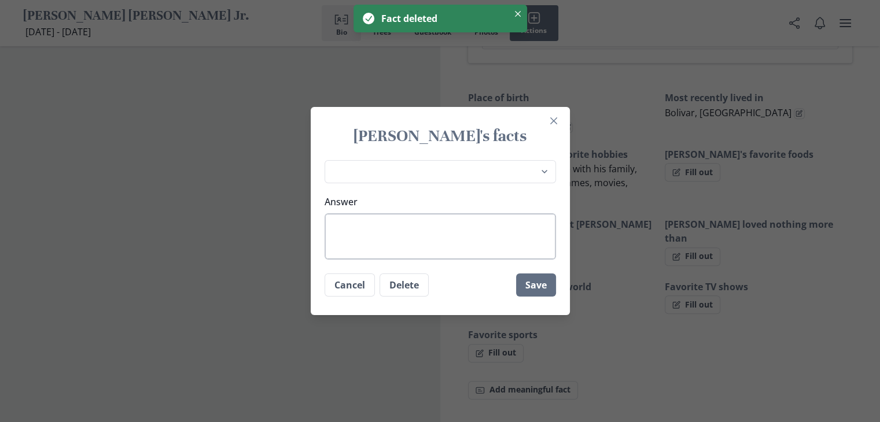
click at [478, 234] on textarea "Answer" at bounding box center [440, 236] width 231 height 46
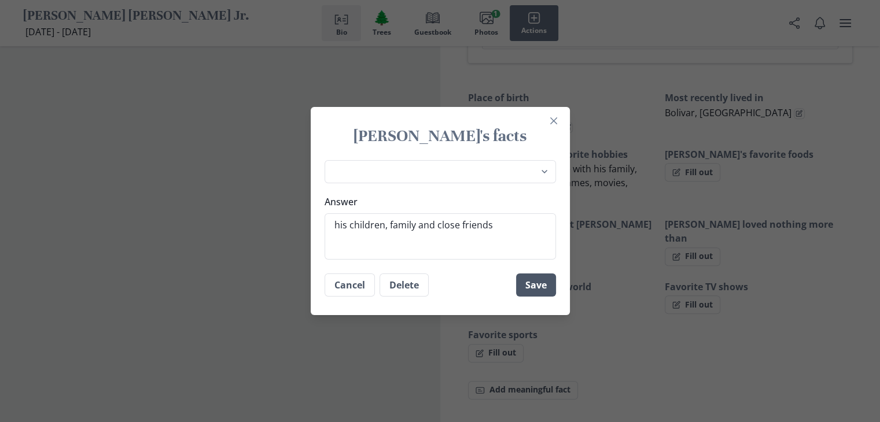
click at [530, 288] on button "Save" at bounding box center [536, 285] width 40 height 23
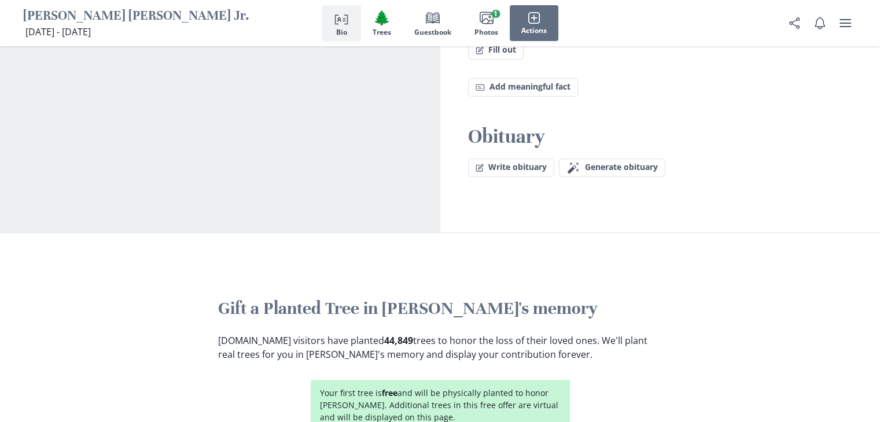
scroll to position [989, 0]
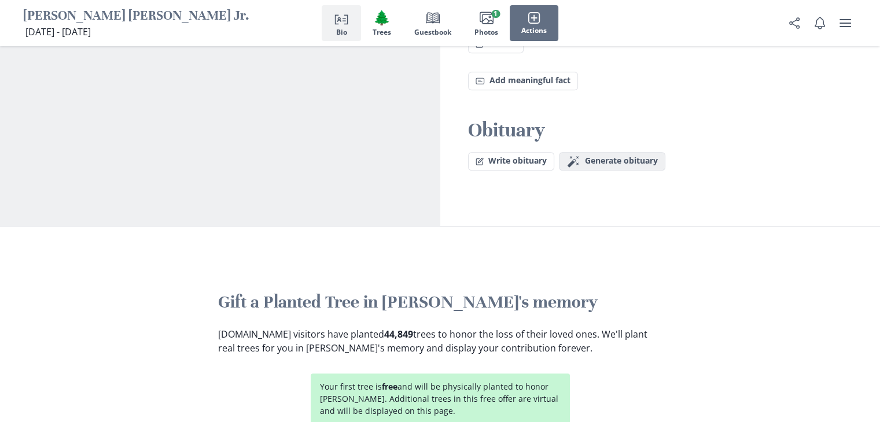
click at [576, 156] on icon "button" at bounding box center [572, 161] width 11 height 11
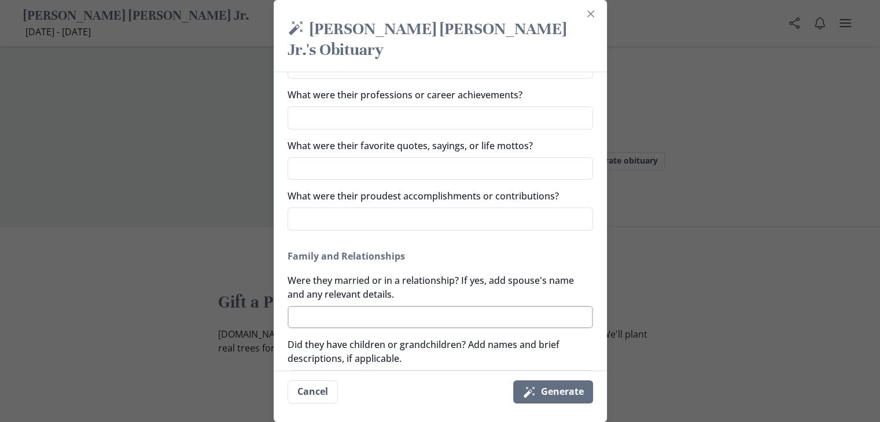
scroll to position [231, 0]
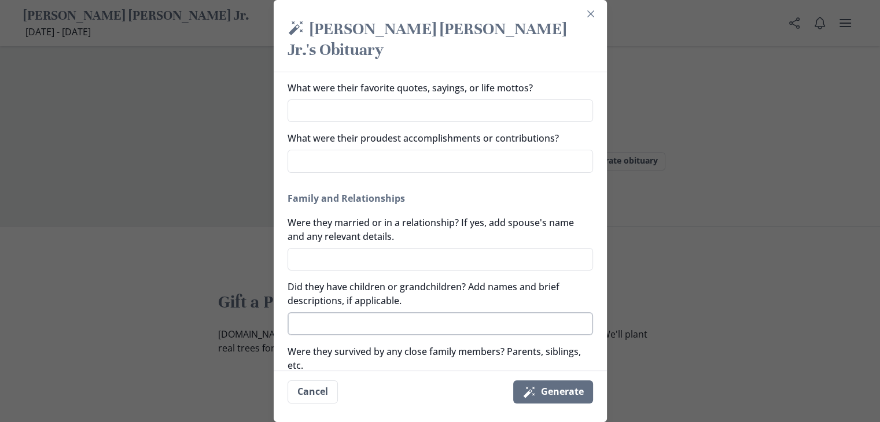
click at [420, 312] on textarea "Did they have children or grandchildren? Add names and brief descriptions, if a…" at bounding box center [440, 323] width 305 height 23
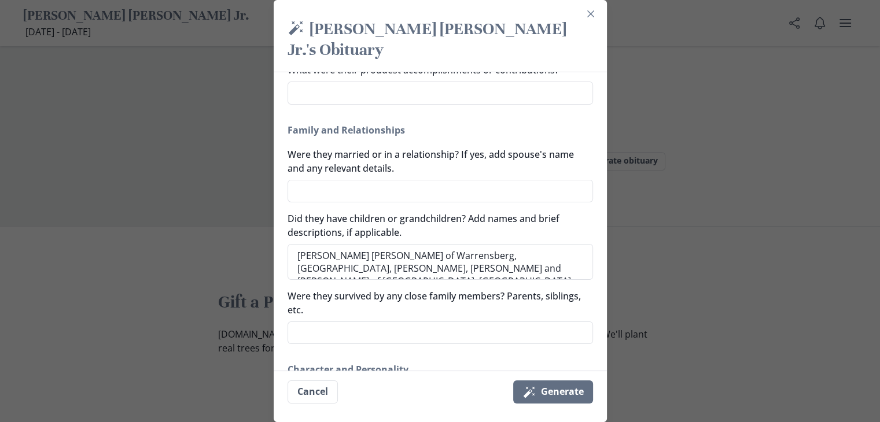
scroll to position [347, 0]
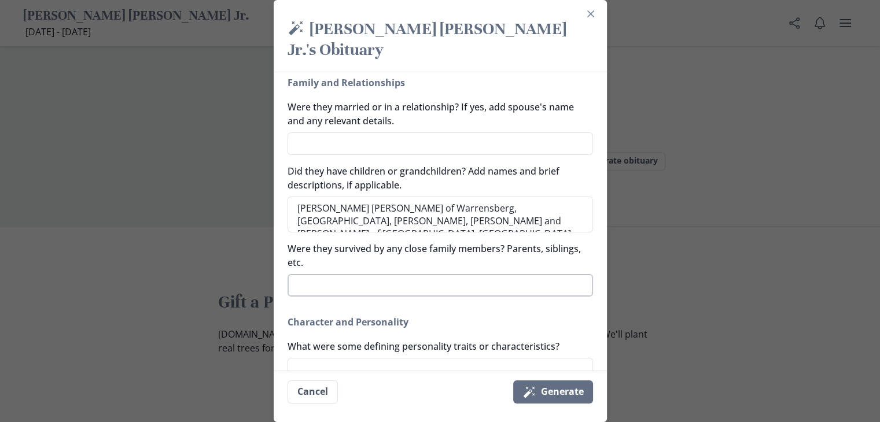
click at [425, 274] on textarea "Were they survived by any close family members? Parents, siblings, etc." at bounding box center [440, 285] width 305 height 23
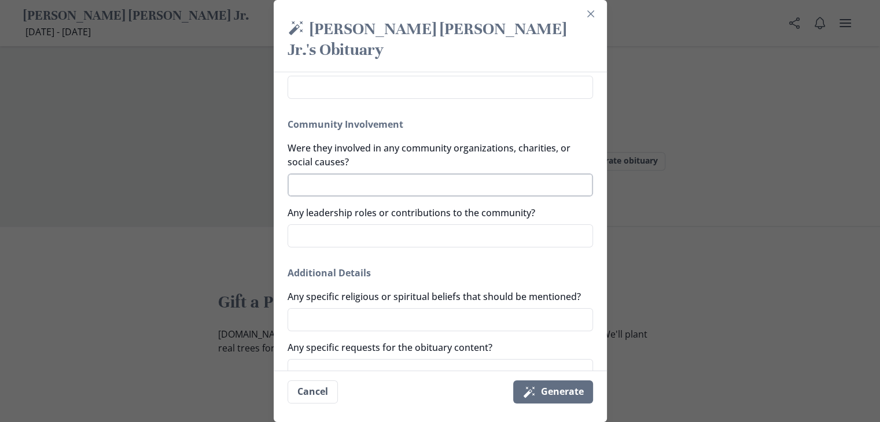
scroll to position [814, 0]
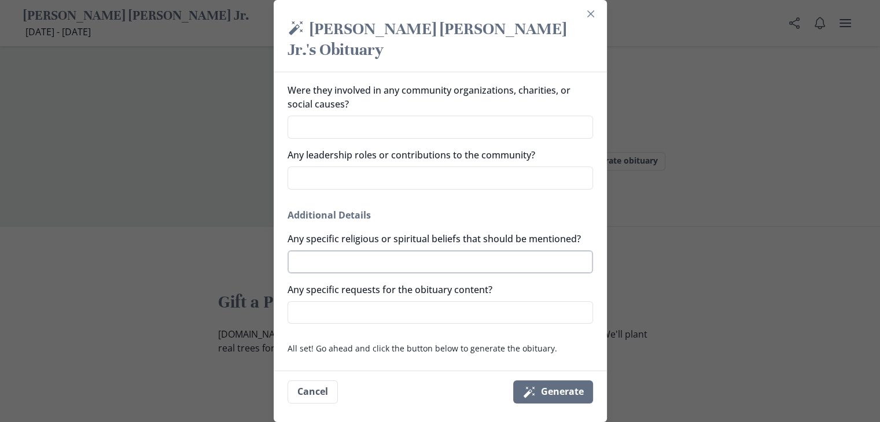
click at [395, 264] on textarea "Any specific religious or spiritual beliefs that should be mentioned?" at bounding box center [440, 262] width 305 height 23
click at [532, 396] on icon "Magic wand" at bounding box center [529, 392] width 14 height 14
click at [532, 397] on icon "Magic wand" at bounding box center [529, 392] width 14 height 14
click at [581, 394] on button "Magic wand Generate" at bounding box center [553, 392] width 80 height 23
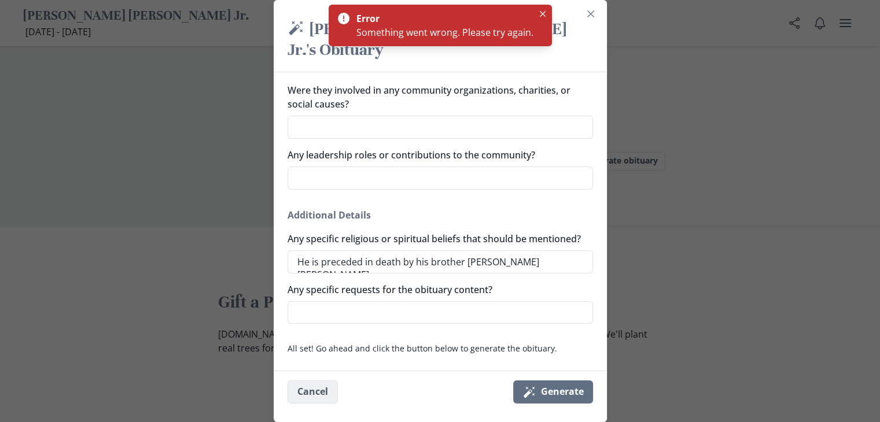
click at [311, 391] on button "Cancel" at bounding box center [313, 392] width 50 height 23
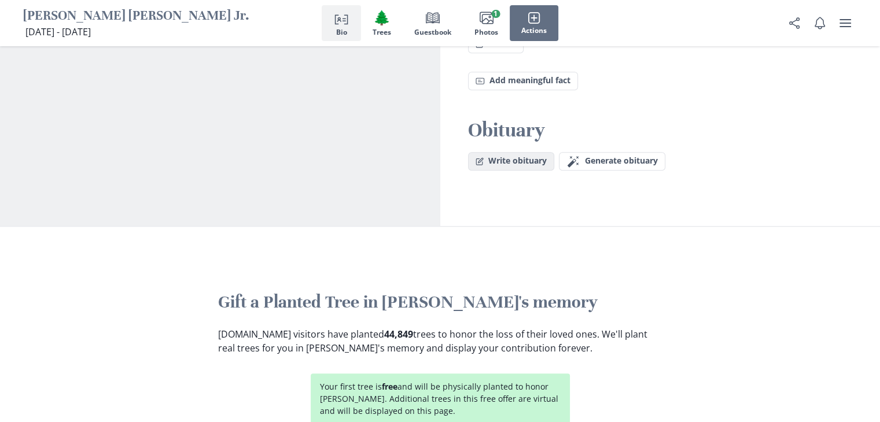
click at [514, 152] on button "Write obituary" at bounding box center [511, 161] width 86 height 19
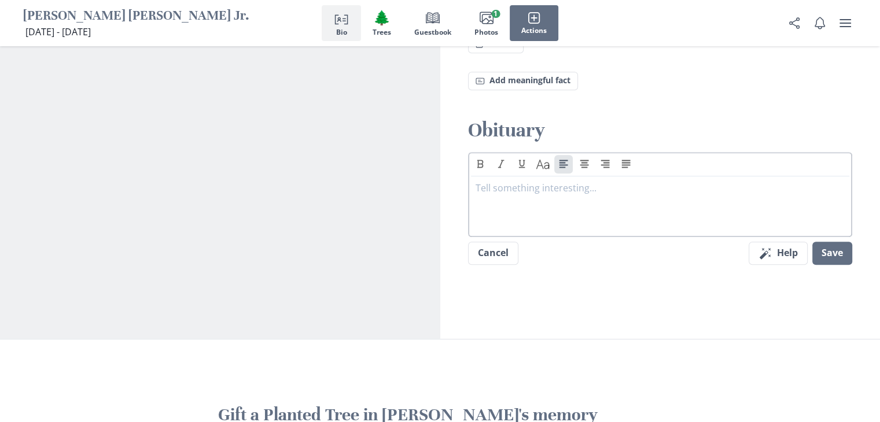
click at [495, 181] on div at bounding box center [661, 204] width 370 height 46
click at [481, 160] on icon "Bold" at bounding box center [480, 164] width 6 height 8
click at [496, 155] on button "Italic" at bounding box center [501, 164] width 19 height 19
click at [495, 181] on p at bounding box center [661, 188] width 370 height 14
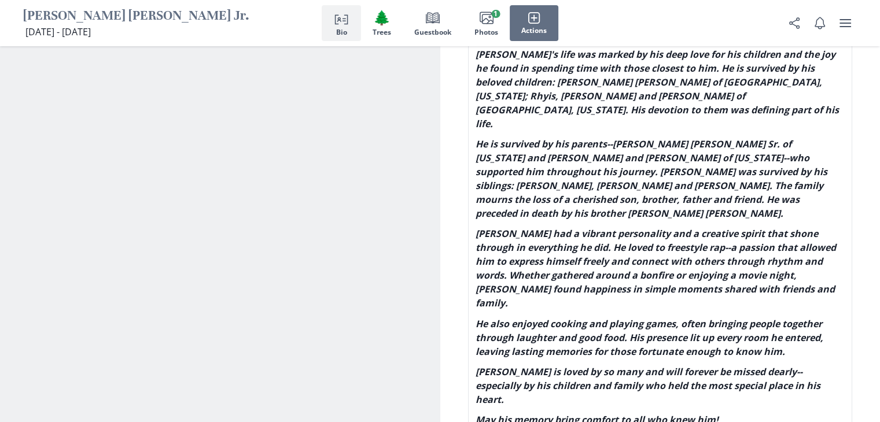
scroll to position [1199, 0]
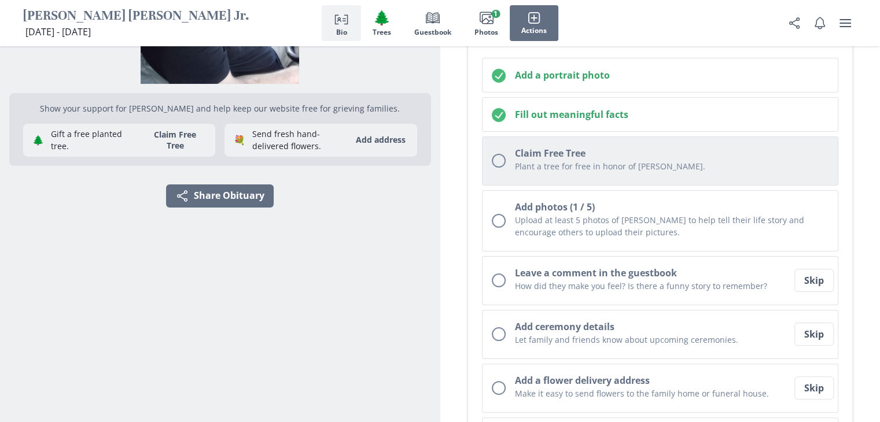
scroll to position [215, 0]
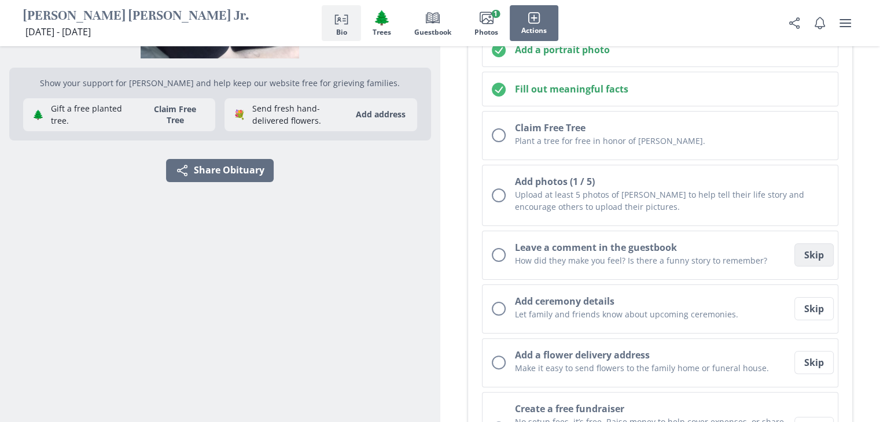
click at [815, 255] on button "Skip" at bounding box center [813, 255] width 39 height 23
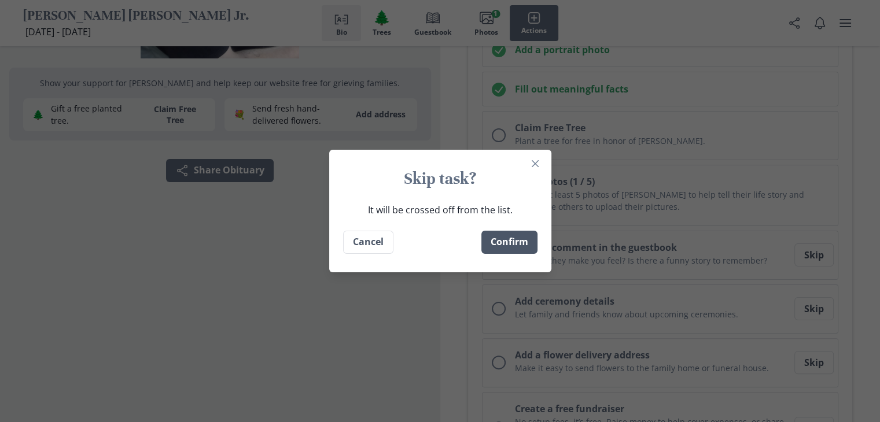
click at [514, 241] on button "Confirm" at bounding box center [509, 242] width 56 height 23
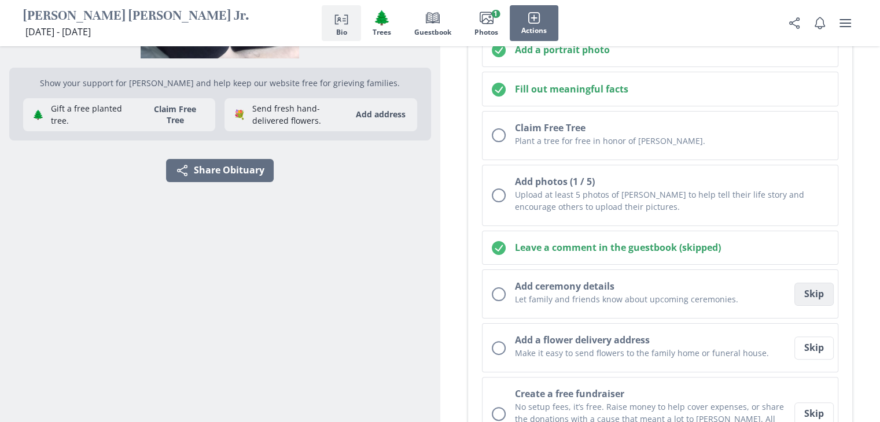
click at [808, 296] on button "Skip" at bounding box center [813, 294] width 39 height 23
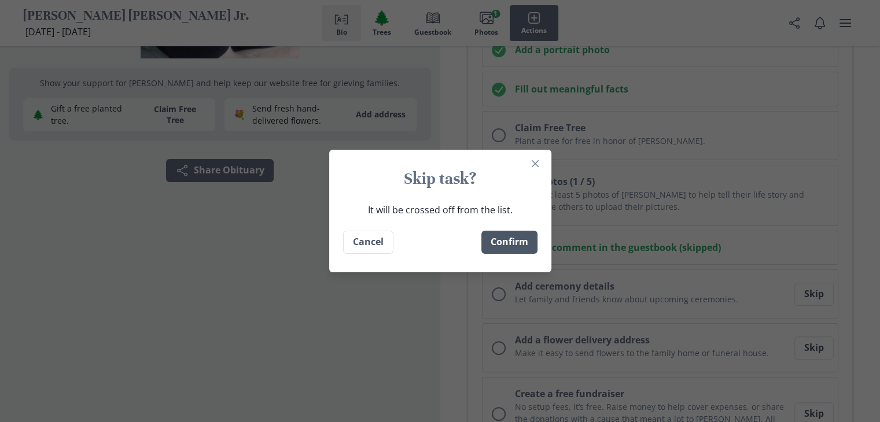
click at [509, 239] on button "Confirm" at bounding box center [509, 242] width 56 height 23
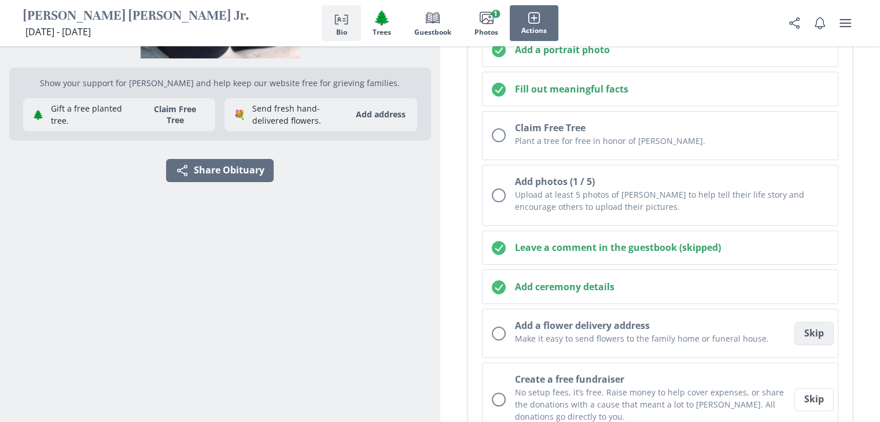
click at [812, 327] on button "Skip" at bounding box center [813, 333] width 39 height 23
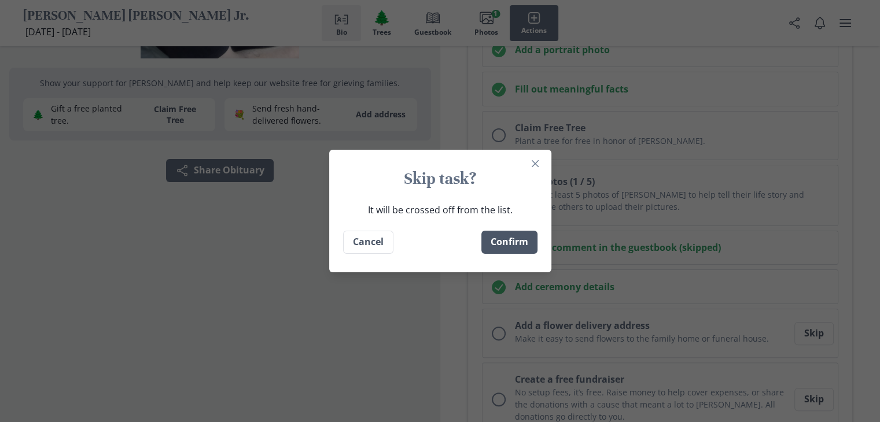
click at [531, 251] on button "Confirm" at bounding box center [509, 242] width 56 height 23
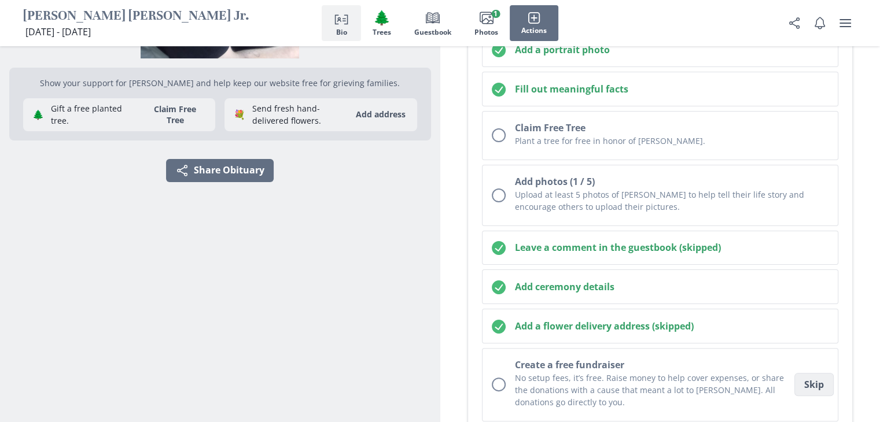
click at [821, 373] on button "Skip" at bounding box center [813, 384] width 39 height 23
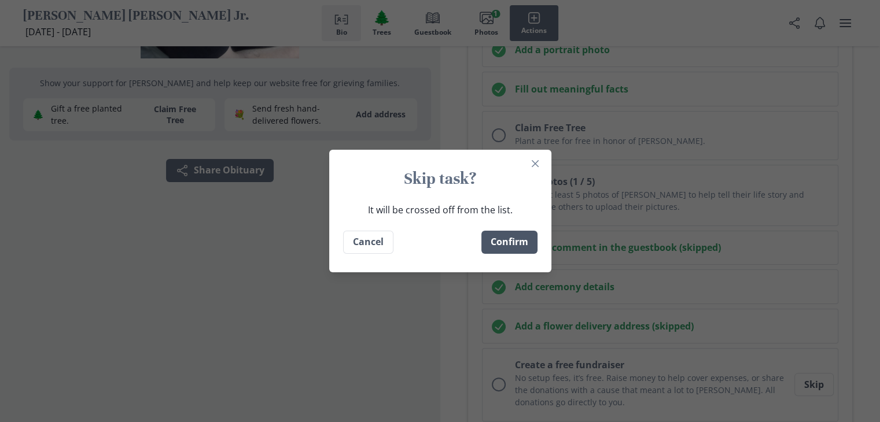
click at [509, 242] on button "Confirm" at bounding box center [509, 242] width 56 height 23
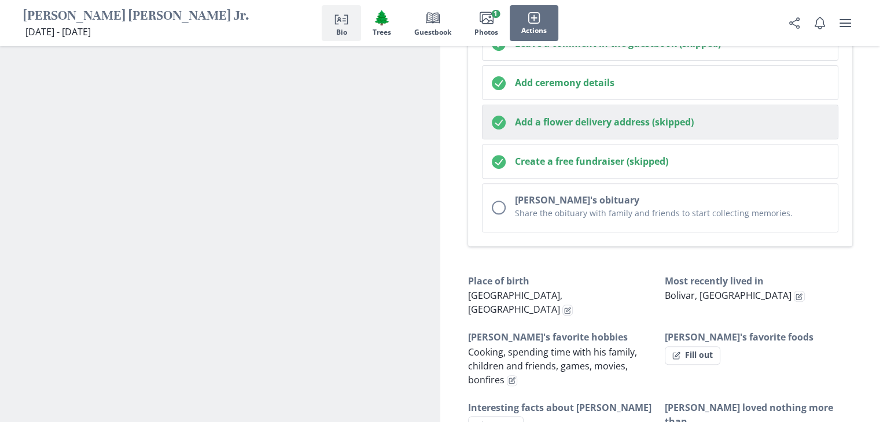
scroll to position [447, 0]
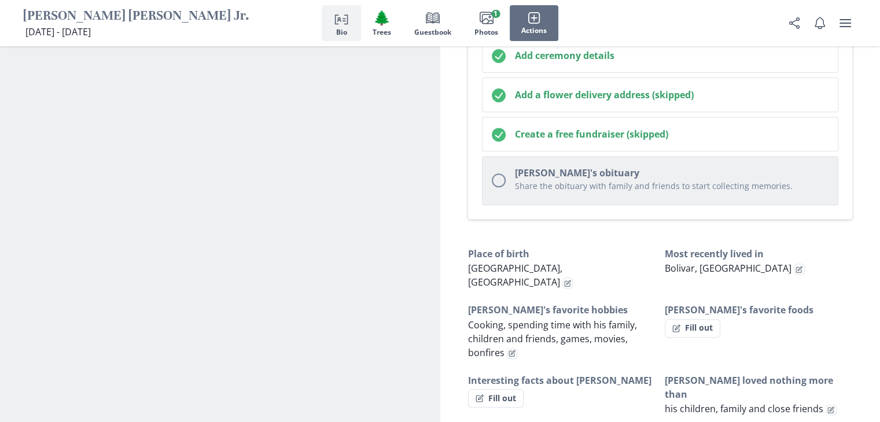
click at [492, 174] on div "Unchecked circle" at bounding box center [499, 181] width 14 height 14
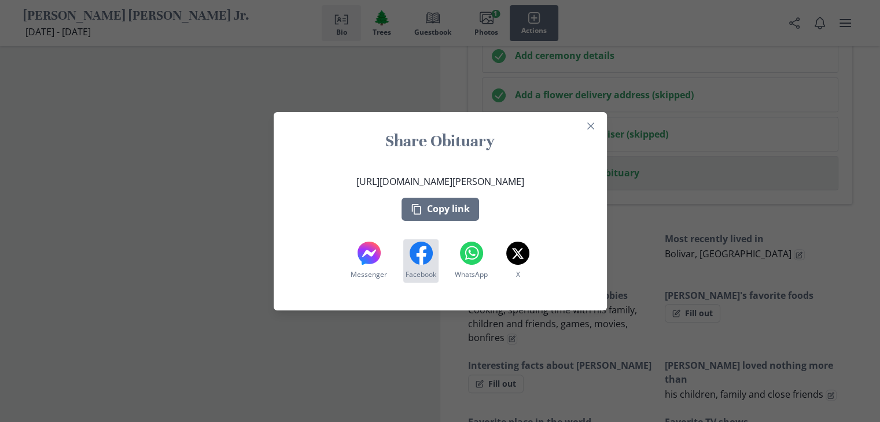
click at [417, 262] on icon "Facebook" at bounding box center [421, 253] width 23 height 23
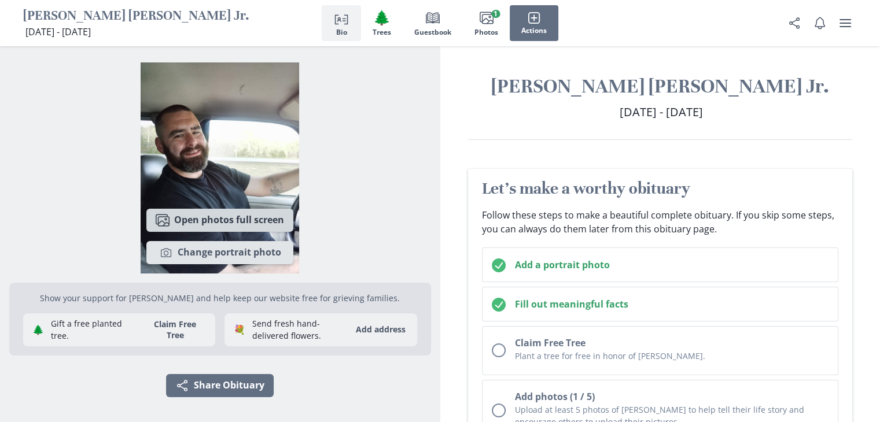
click at [219, 223] on button "Images Open photos full screen" at bounding box center [219, 220] width 147 height 23
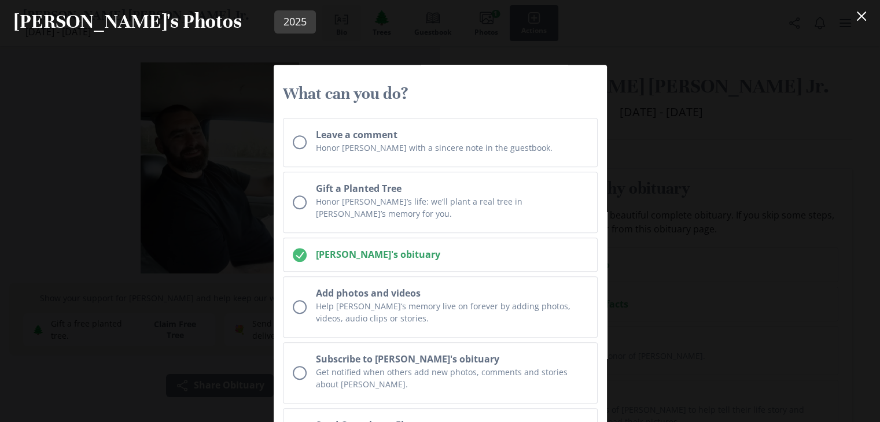
scroll to position [853, 0]
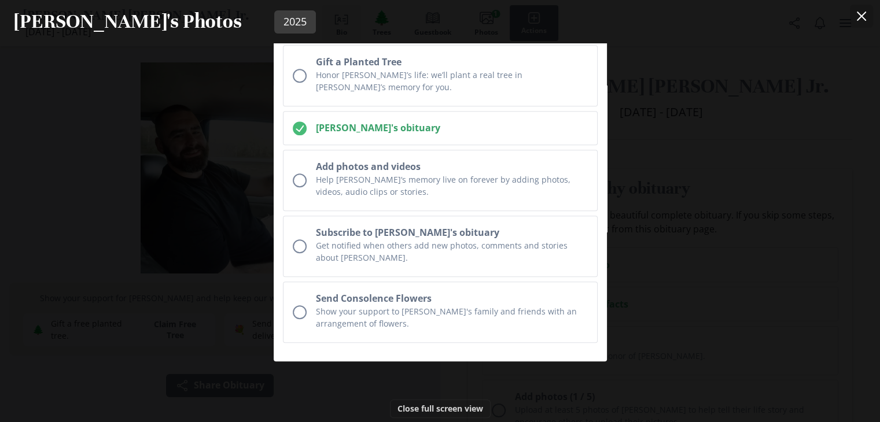
click at [866, 15] on icon "Close" at bounding box center [861, 16] width 9 height 9
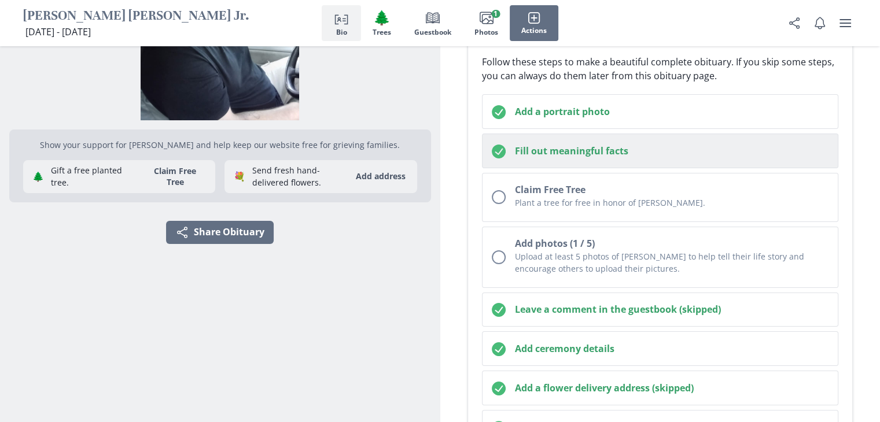
scroll to position [174, 0]
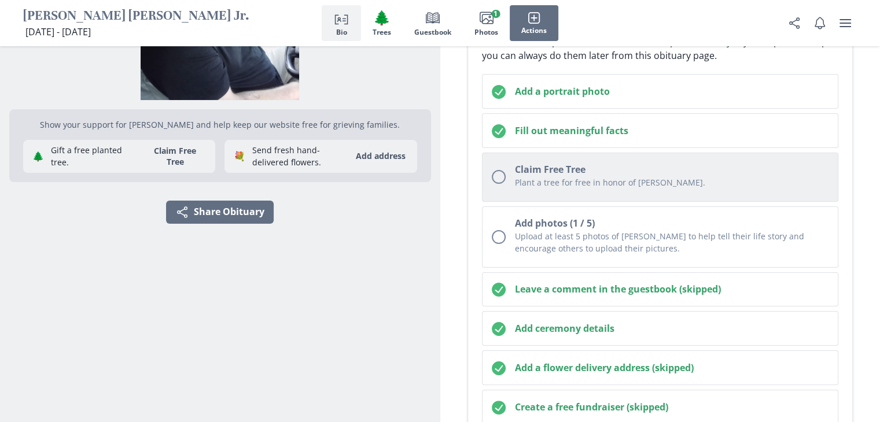
click at [576, 189] on div "Plant a tree for free in honor of [PERSON_NAME]." at bounding box center [672, 184] width 314 height 16
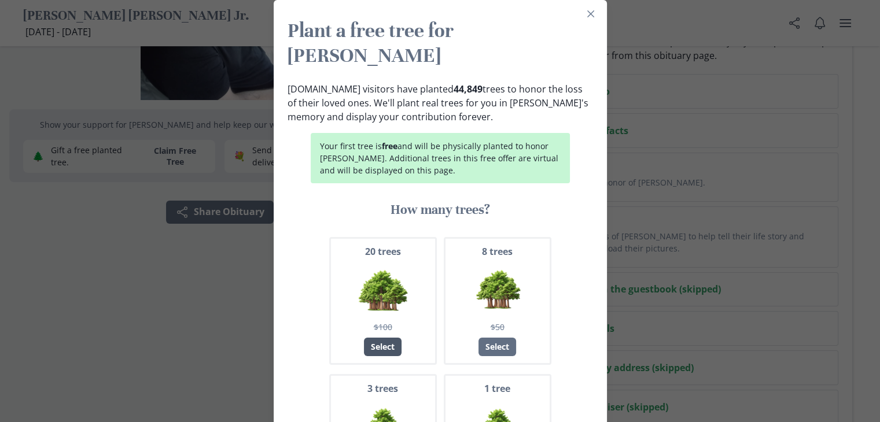
click at [382, 338] on div "Select" at bounding box center [383, 347] width 38 height 19
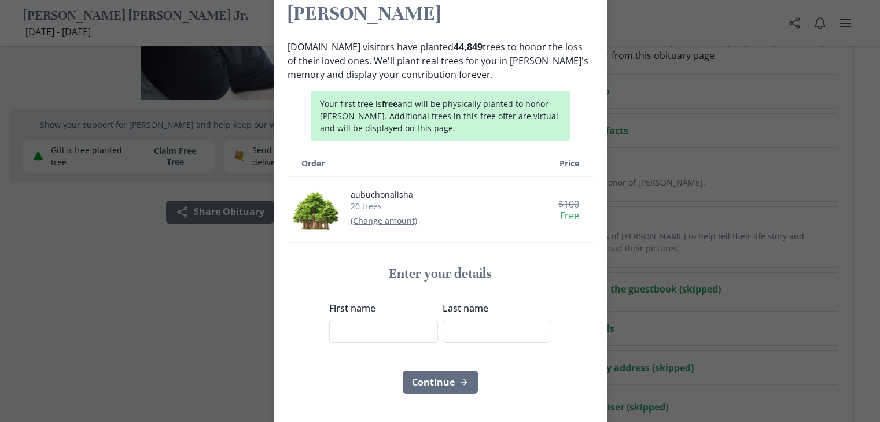
scroll to position [58, 0]
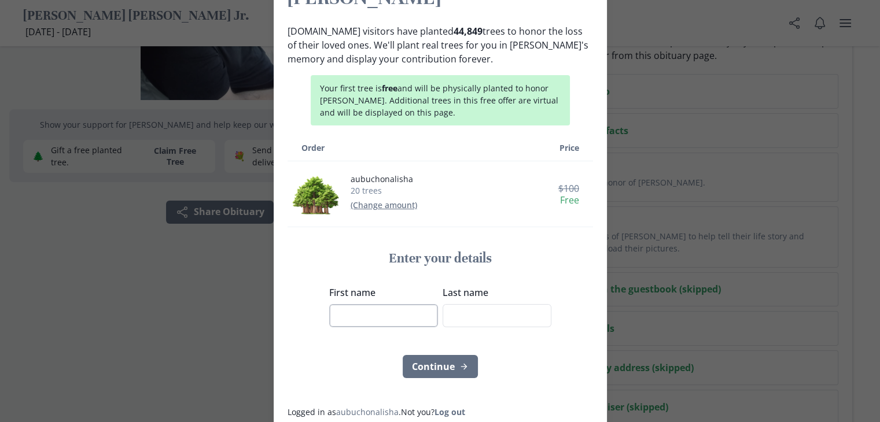
click at [382, 304] on input "First name" at bounding box center [383, 315] width 109 height 23
type input "alisha"
type input "aubuchon"
click at [428, 355] on button "Continue" at bounding box center [440, 366] width 75 height 23
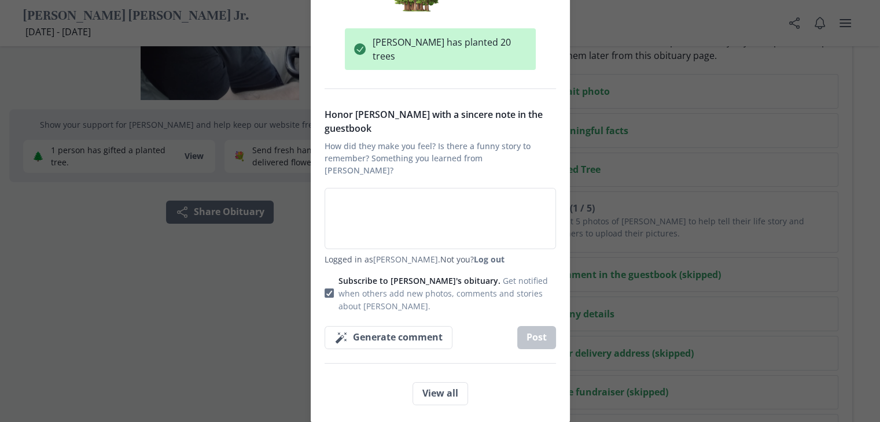
scroll to position [0, 0]
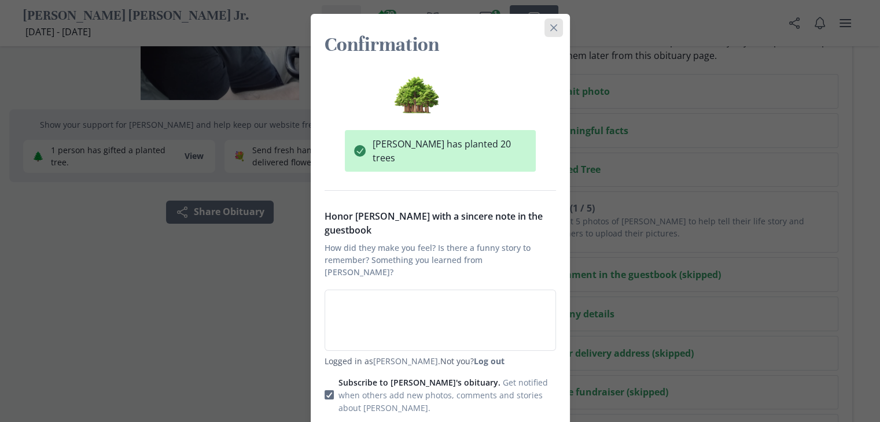
click at [558, 25] on button "Close" at bounding box center [553, 28] width 19 height 19
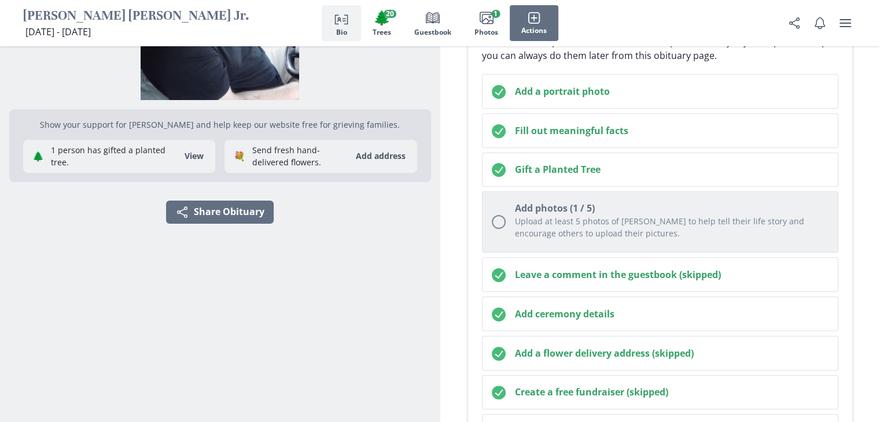
click at [517, 216] on p "Upload at least 5 photos of [PERSON_NAME] to help tell their life story and enc…" at bounding box center [672, 227] width 314 height 24
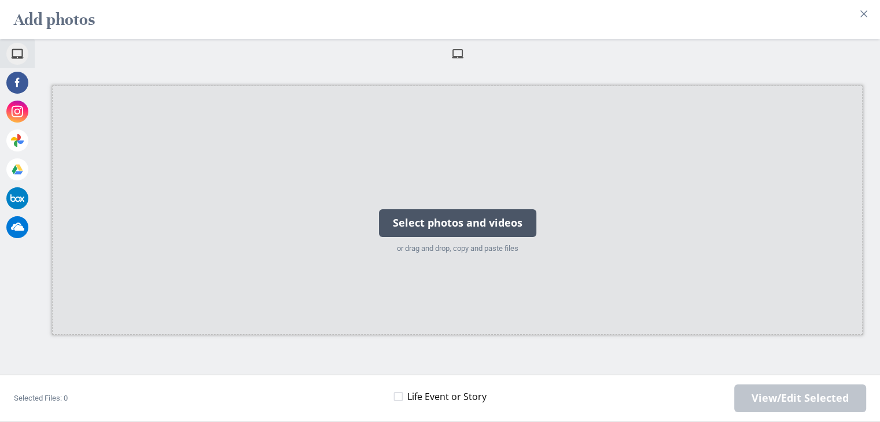
click at [481, 223] on div "Select photos and videos" at bounding box center [457, 223] width 157 height 28
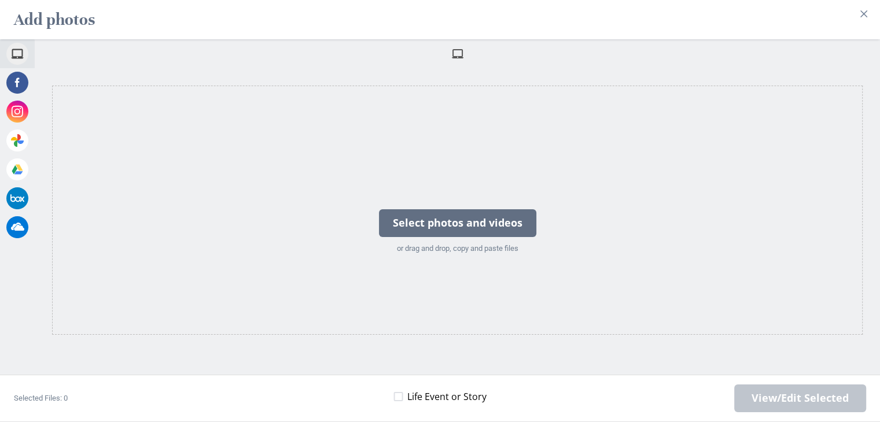
click at [402, 392] on span at bounding box center [397, 396] width 9 height 9
click at [393, 397] on input "Life Event or Story" at bounding box center [393, 397] width 1 height 1
checkbox input "true"
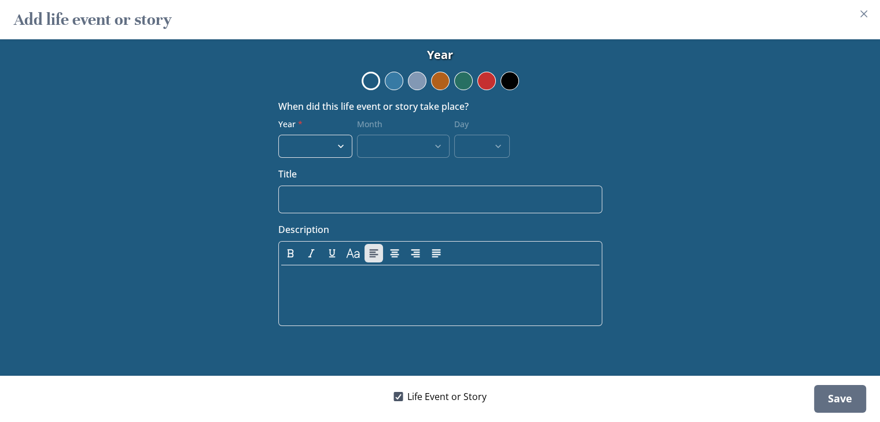
click at [402, 391] on label "Life Event or Story" at bounding box center [439, 397] width 93 height 14
click at [393, 397] on input "Life Event or Story" at bounding box center [393, 397] width 1 height 1
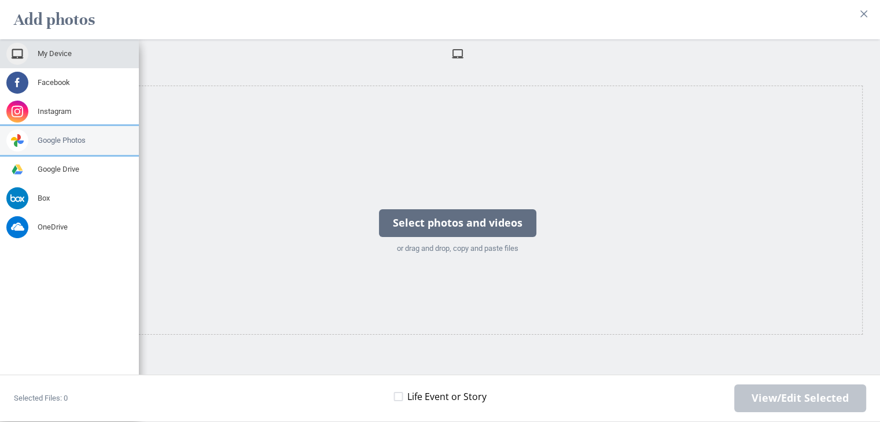
click at [94, 137] on div "Google Photos" at bounding box center [69, 140] width 139 height 29
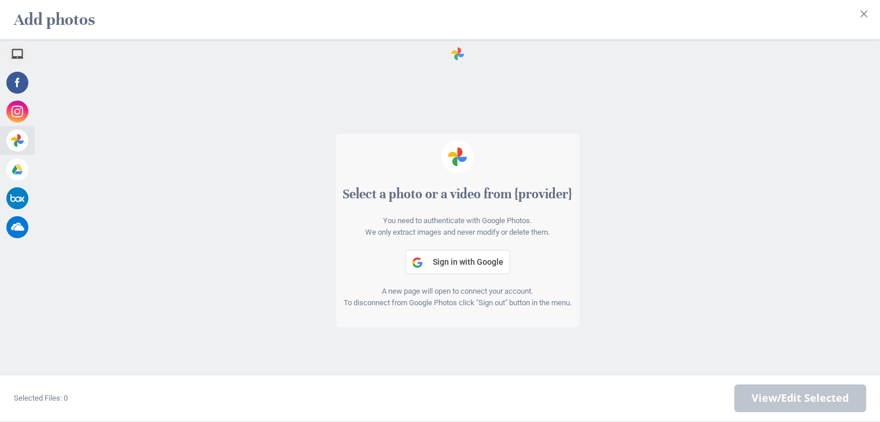
click at [720, 200] on div "Select a photo or a video from {provider} You need to authenticate with Google …" at bounding box center [457, 244] width 845 height 353
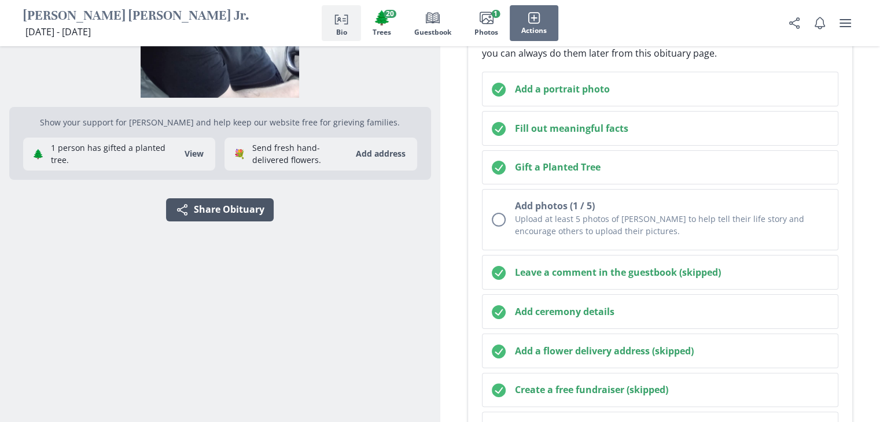
scroll to position [174, 0]
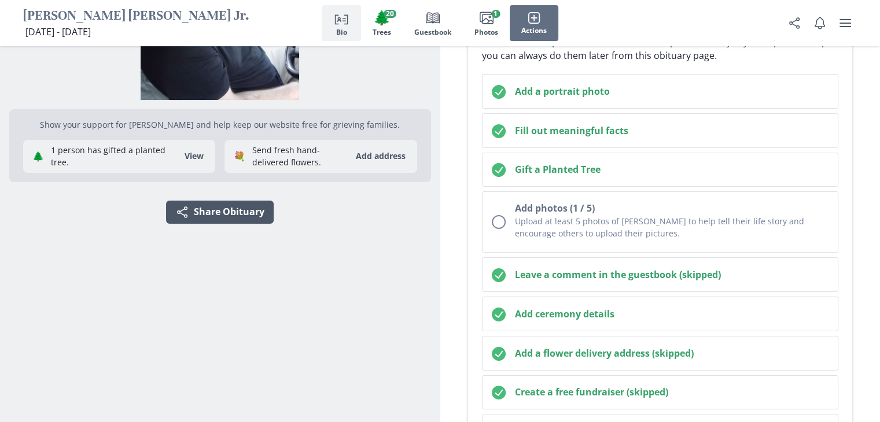
click at [194, 217] on button "Share Share Obituary" at bounding box center [220, 212] width 108 height 23
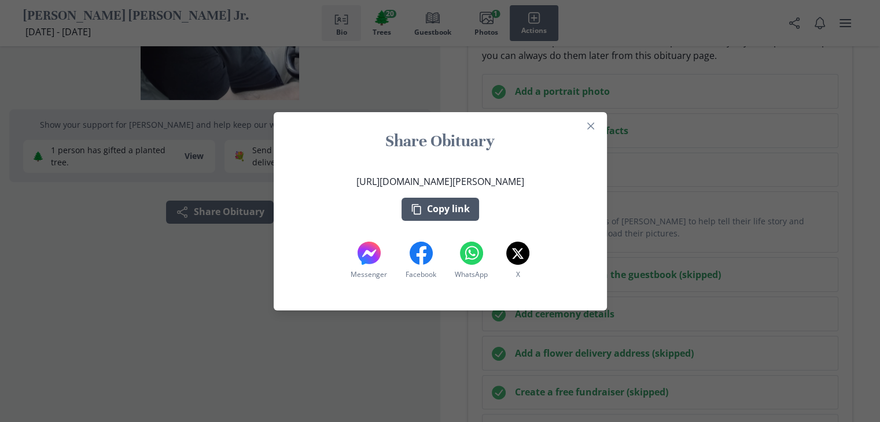
click at [422, 205] on icon "button" at bounding box center [417, 210] width 12 height 12
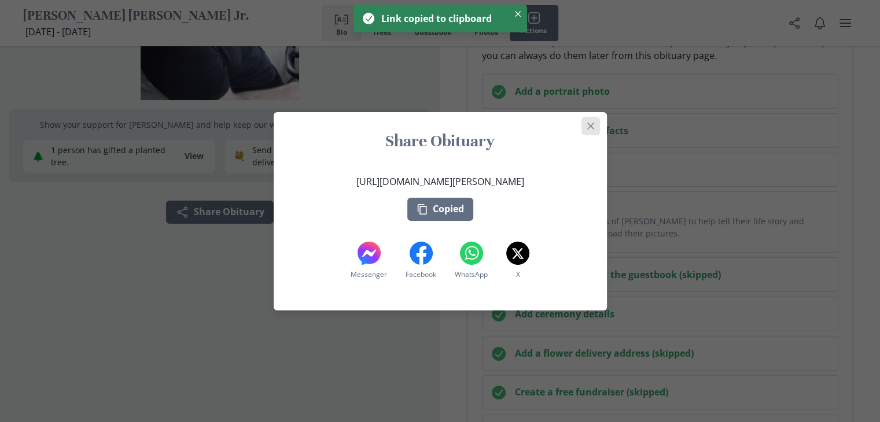
click at [594, 124] on icon "Close" at bounding box center [590, 125] width 7 height 7
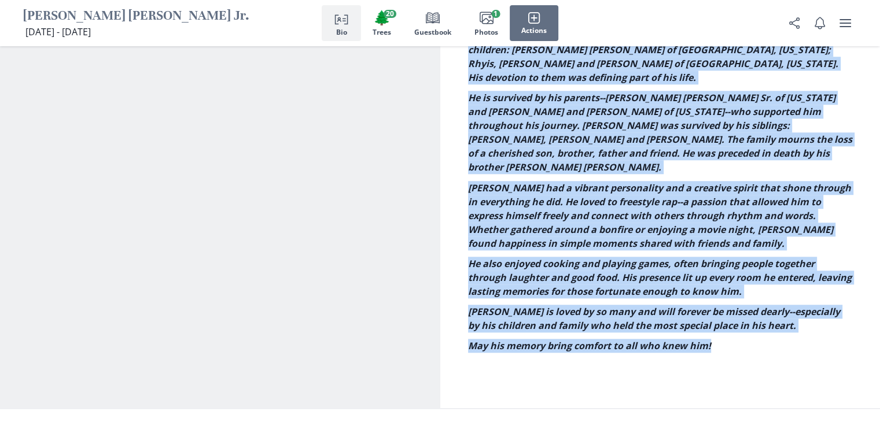
scroll to position [1099, 0]
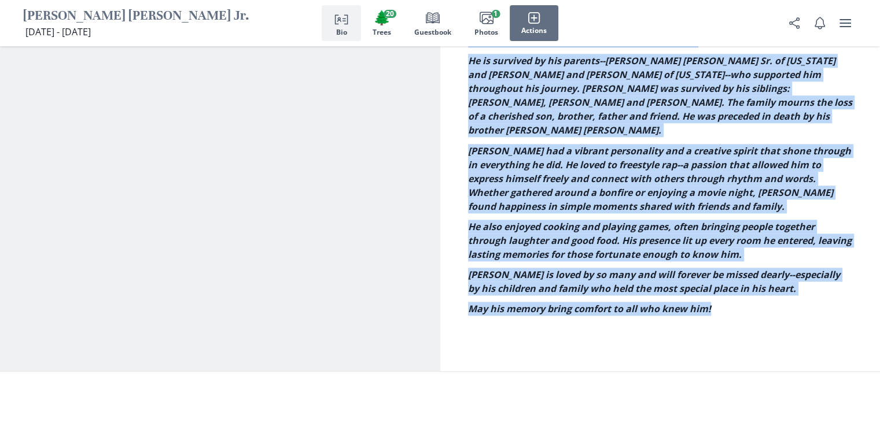
drag, startPoint x: 462, startPoint y: 147, endPoint x: 842, endPoint y: 262, distance: 397.2
click at [842, 262] on div "Obituary Edit obituary John Guy Dolloff Jr., born April 27, 1989, in Norfolk, V…" at bounding box center [660, 120] width 440 height 448
copy div "John Guy Dolloff Jr., born April 27, 1989, in Norfolk, Virginia, passed away on…"
